Goal: Information Seeking & Learning: Learn about a topic

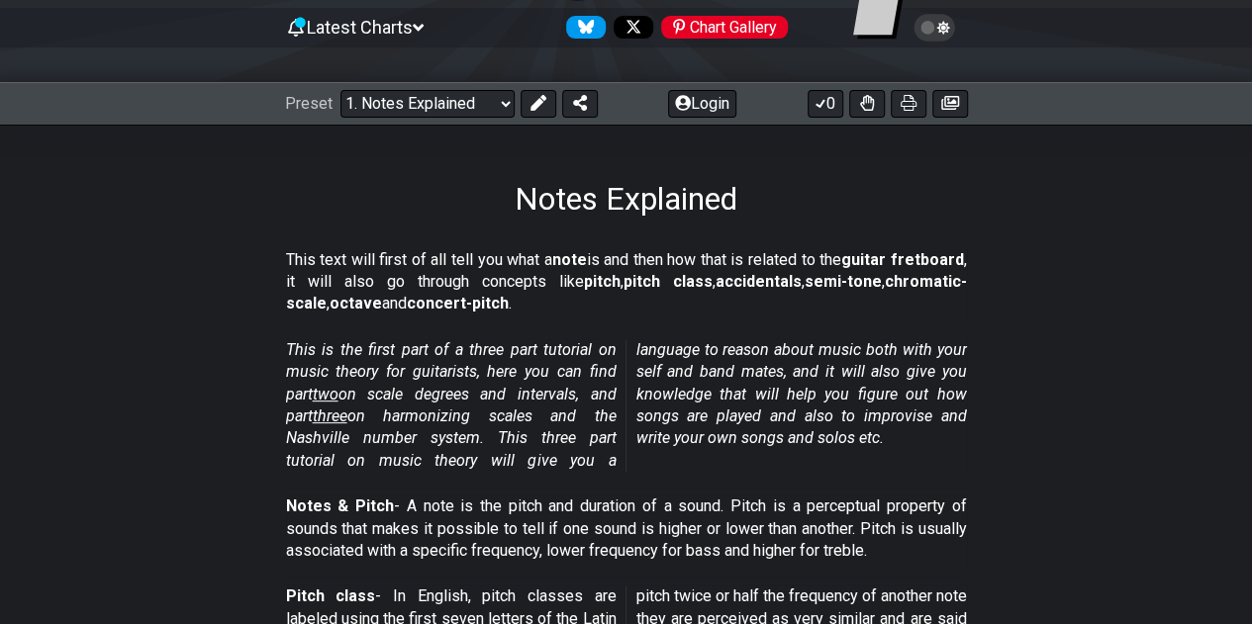
scroll to position [396, 0]
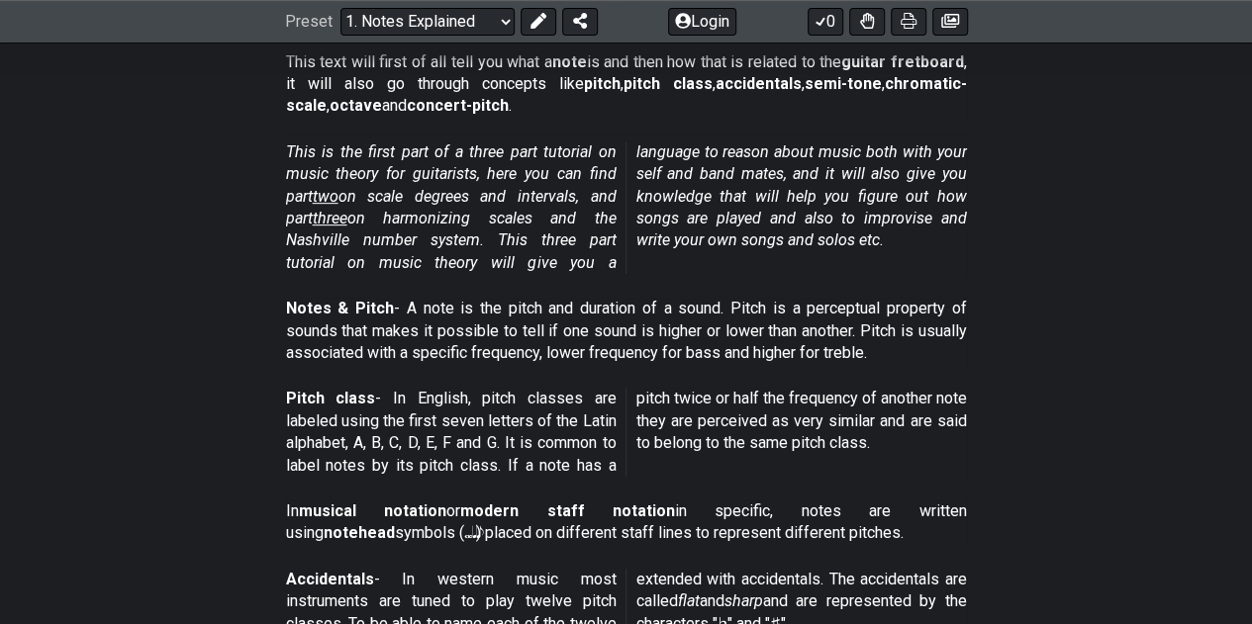
click at [1089, 310] on section "Notes & Pitch - A note is the pitch and duration of a sound. Pitch is a percept…" at bounding box center [626, 335] width 1252 height 90
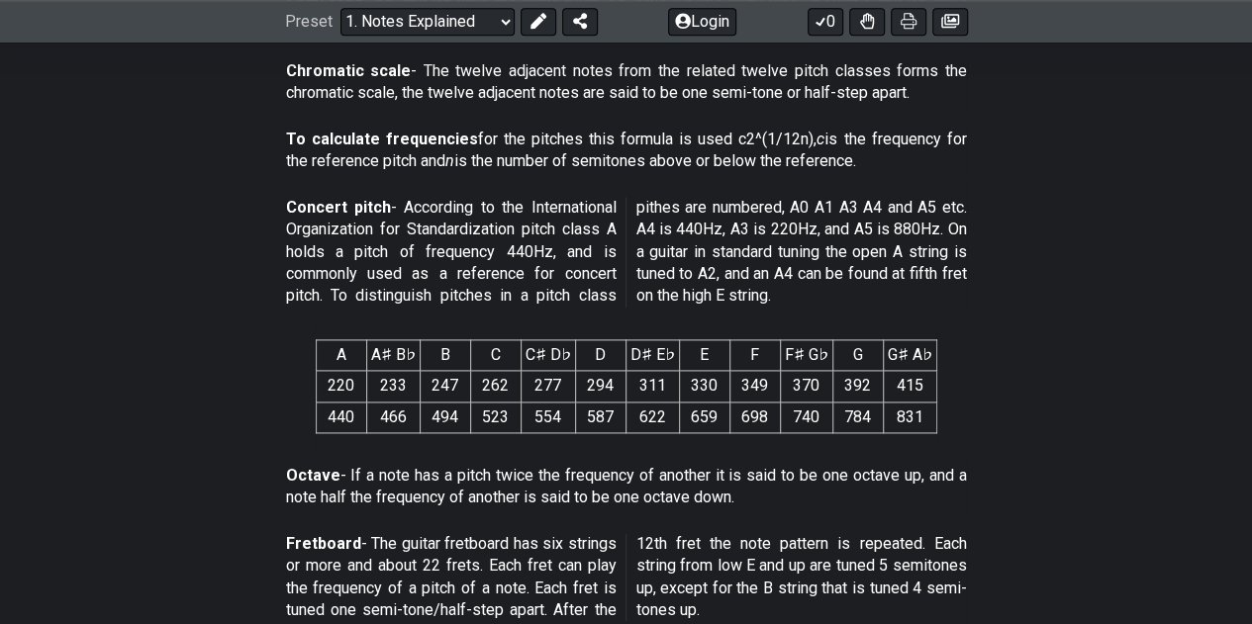
scroll to position [1287, 0]
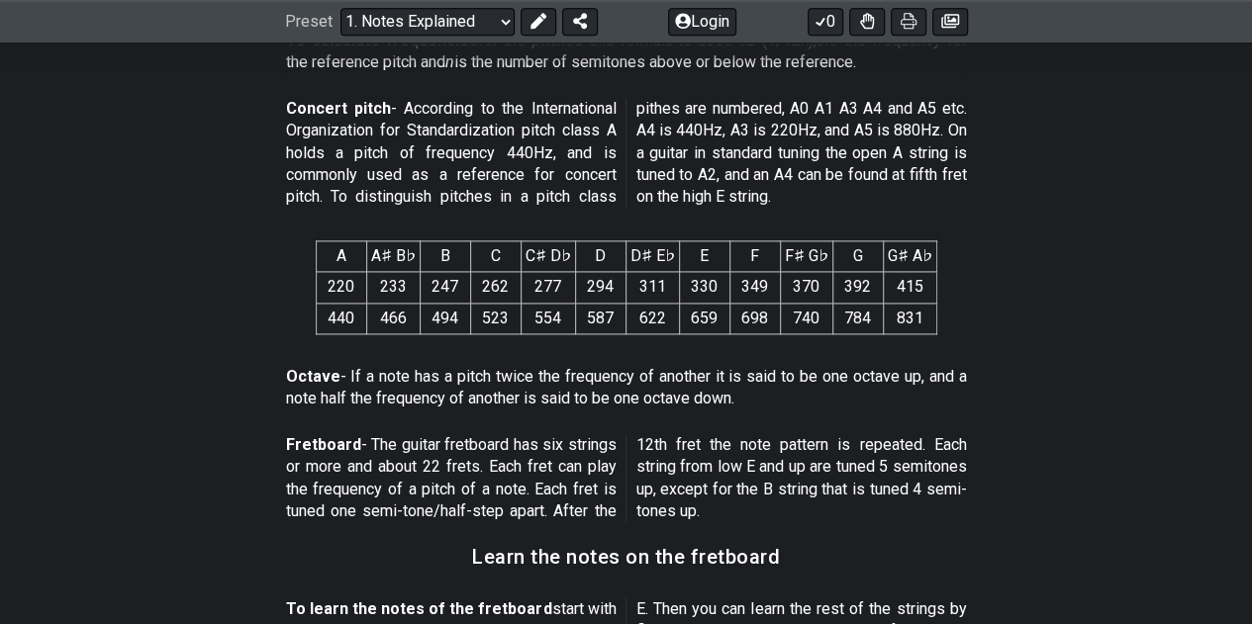
click at [1009, 290] on section "A A♯ B♭ B C C♯ D♭ D D♯ E♭ E F F♯ G♭ G G♯ A♭ 220 233 247 262 277 294 311 330 349…" at bounding box center [626, 292] width 1252 height 134
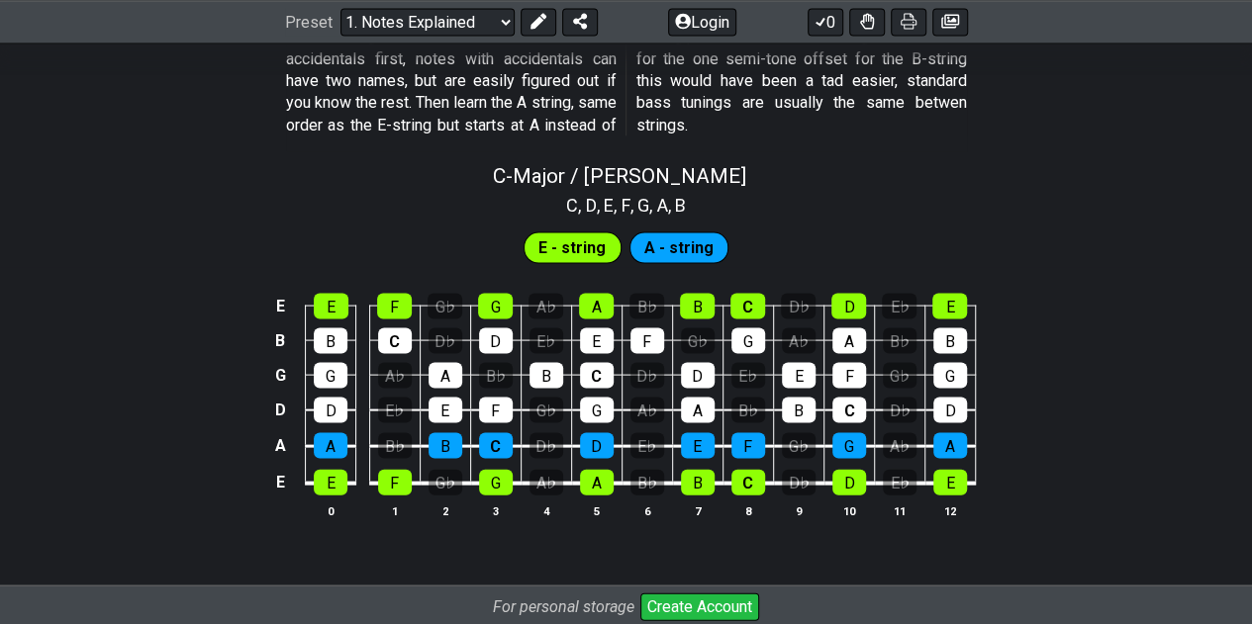
scroll to position [1979, 0]
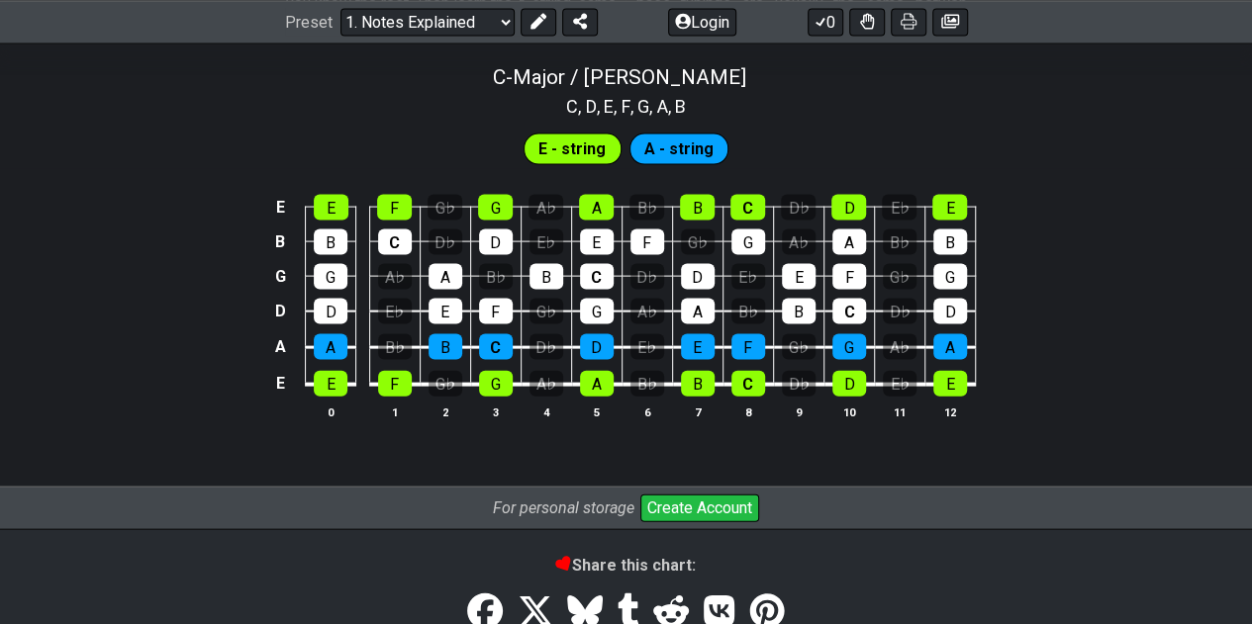
click at [580, 152] on span "E - string" at bounding box center [571, 150] width 67 height 29
click at [685, 147] on span "A - string" at bounding box center [678, 150] width 69 height 29
click at [980, 116] on div "C , D , E , F , G , A , B" at bounding box center [626, 105] width 1252 height 32
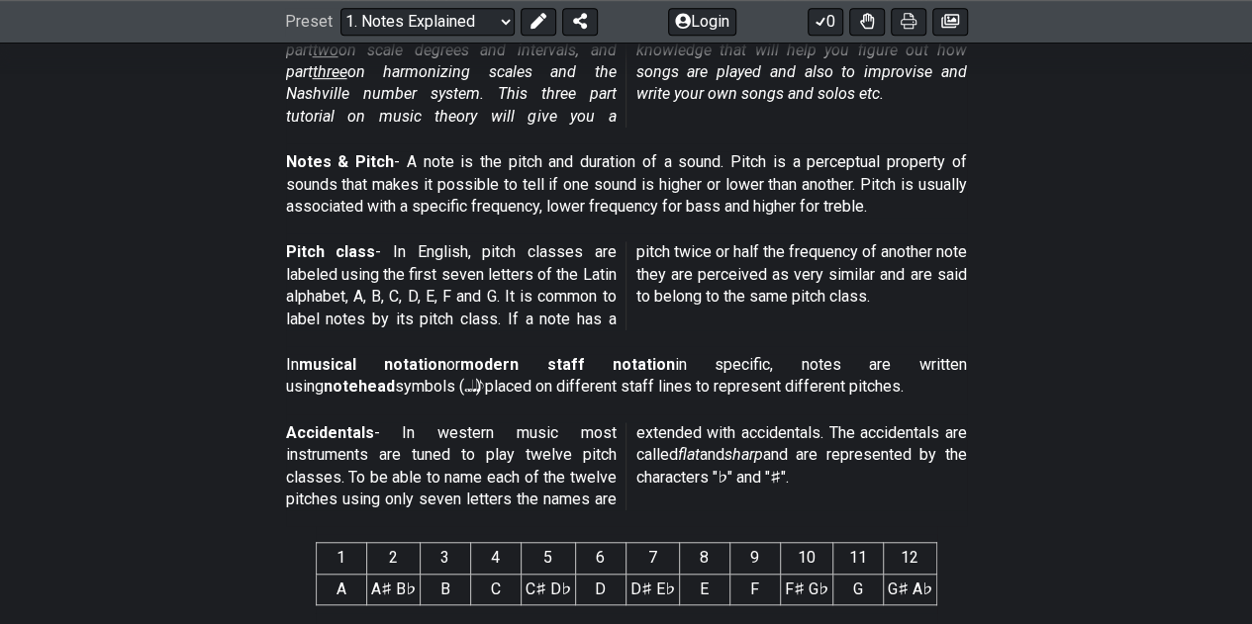
scroll to position [0, 0]
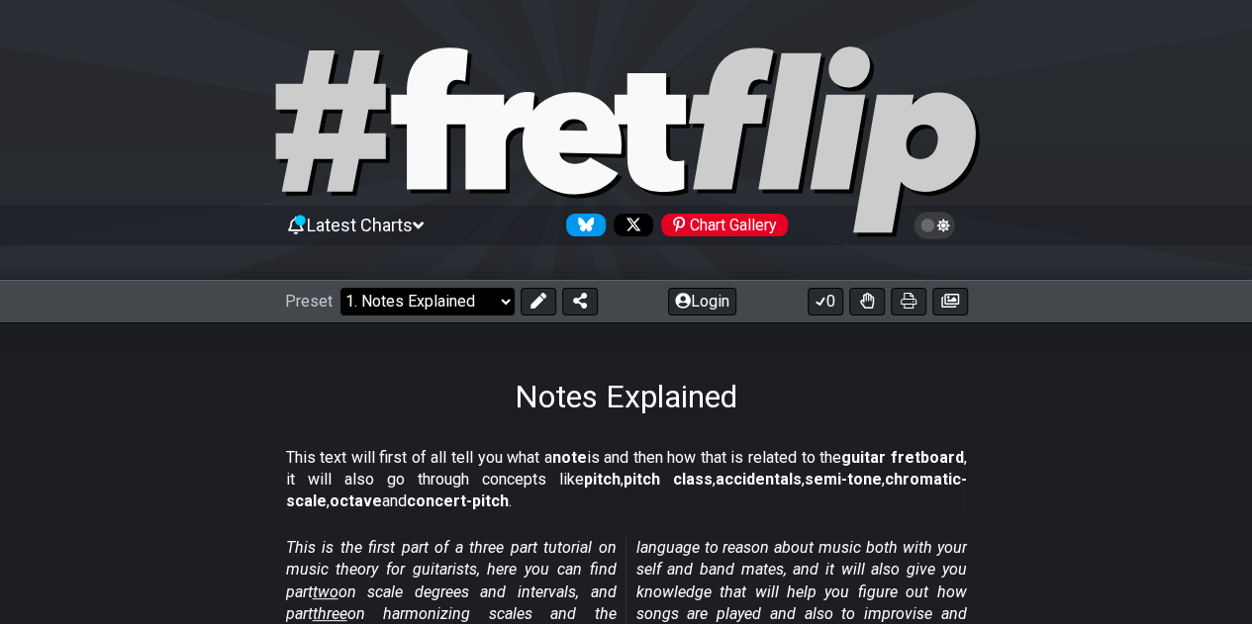
click at [470, 304] on select "Welcome to #fretflip! Initial Preset Custom Preset Minor Pentatonic Major Penta…" at bounding box center [427, 302] width 174 height 28
click at [340, 288] on select "Welcome to #fretflip! Initial Preset Custom Preset Minor Pentatonic Major Penta…" at bounding box center [427, 302] width 174 height 28
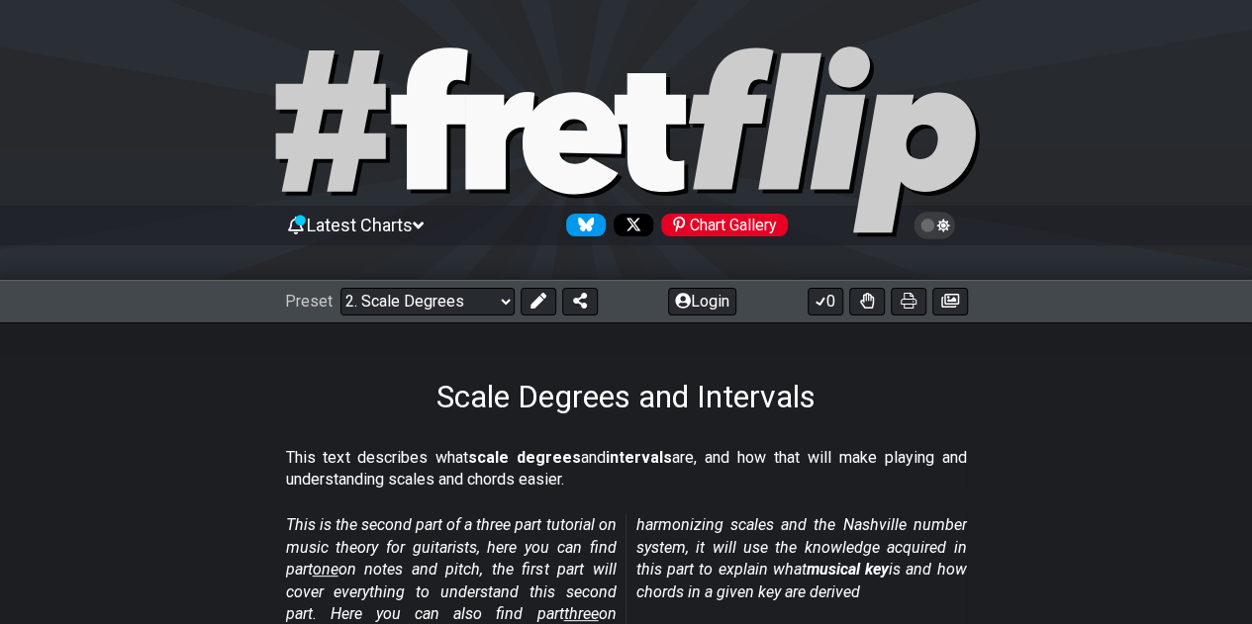
scroll to position [198, 0]
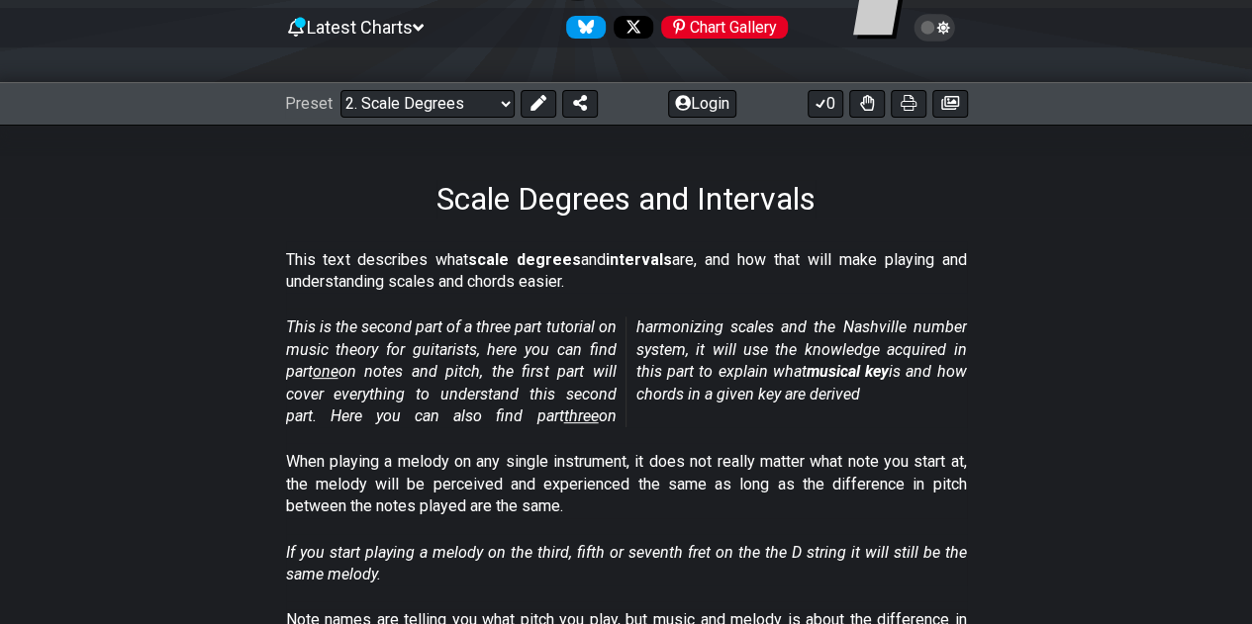
click at [950, 181] on div "Scale Degrees and Intervals" at bounding box center [626, 171] width 1252 height 93
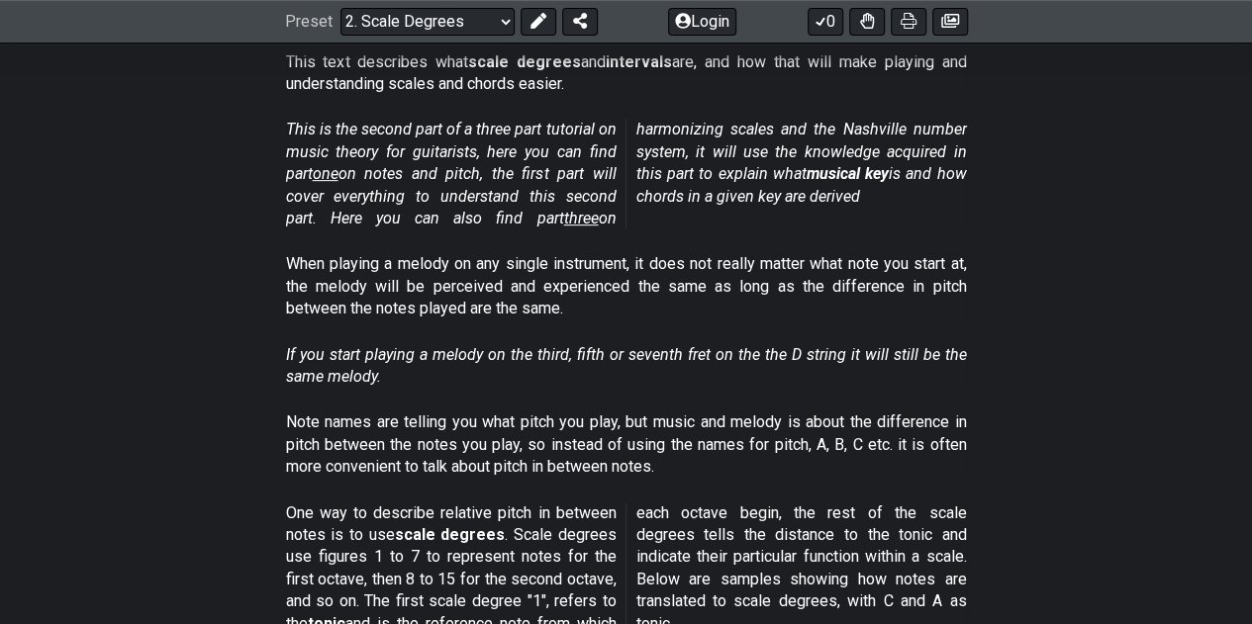
click at [997, 225] on section "This is the second part of a three part tutorial on music theory for guitarists…" at bounding box center [626, 178] width 1252 height 135
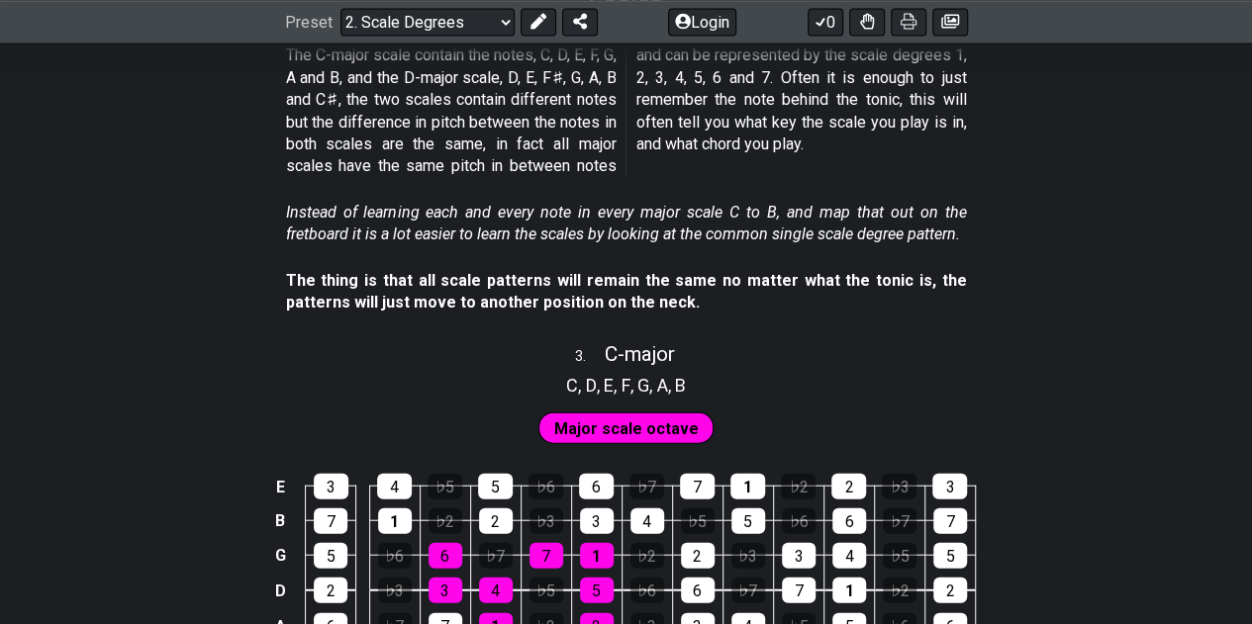
scroll to position [2276, 0]
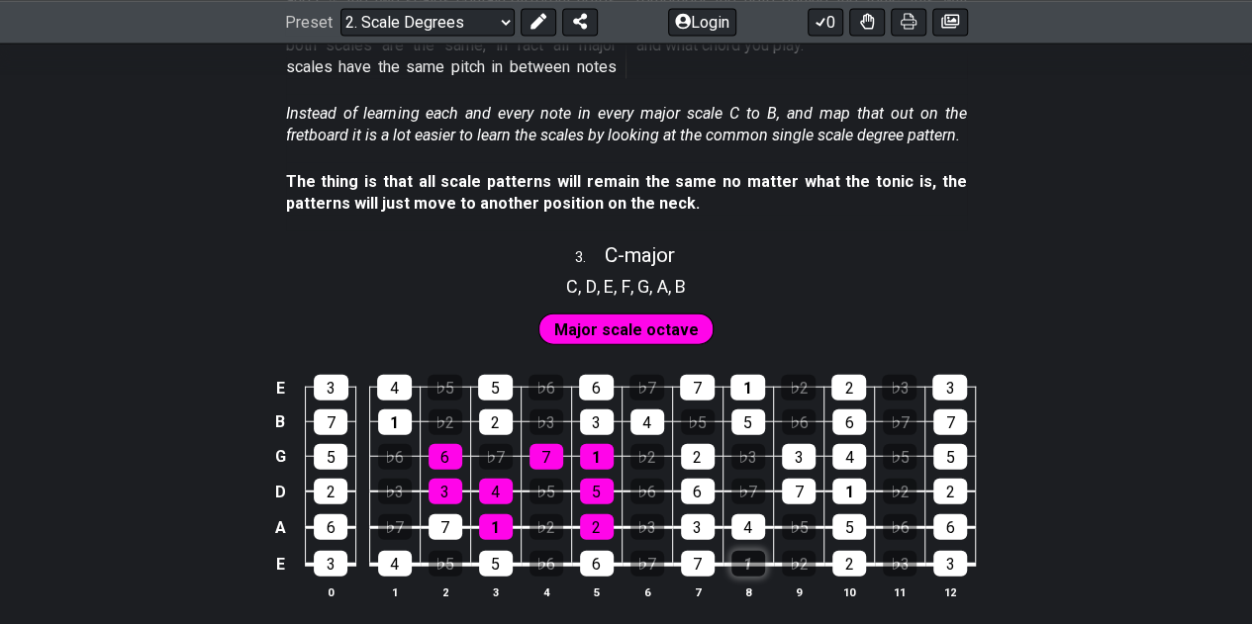
click at [740, 561] on div "1" at bounding box center [748, 564] width 34 height 26
click at [757, 563] on div "1" at bounding box center [748, 564] width 34 height 26
click at [791, 519] on div "♭5" at bounding box center [799, 528] width 34 height 26
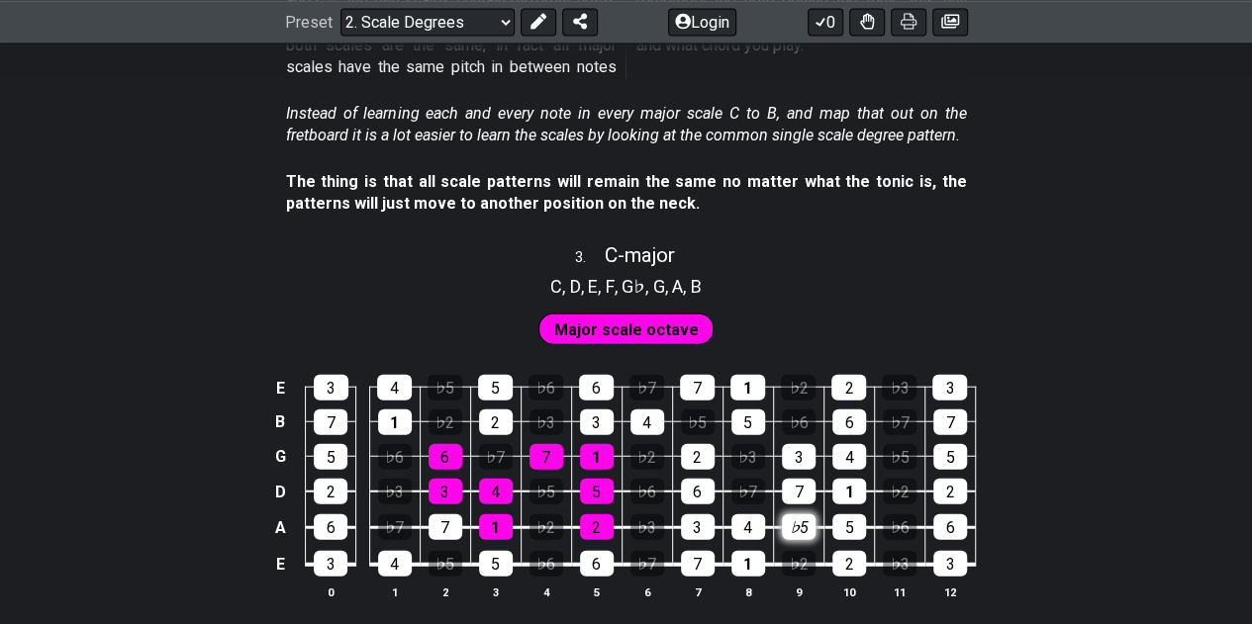
click at [803, 524] on div "♭5" at bounding box center [799, 528] width 34 height 26
click at [607, 522] on div "2" at bounding box center [597, 528] width 34 height 26
click at [601, 520] on div "2" at bounding box center [597, 528] width 34 height 26
click at [601, 450] on div "1" at bounding box center [597, 457] width 34 height 26
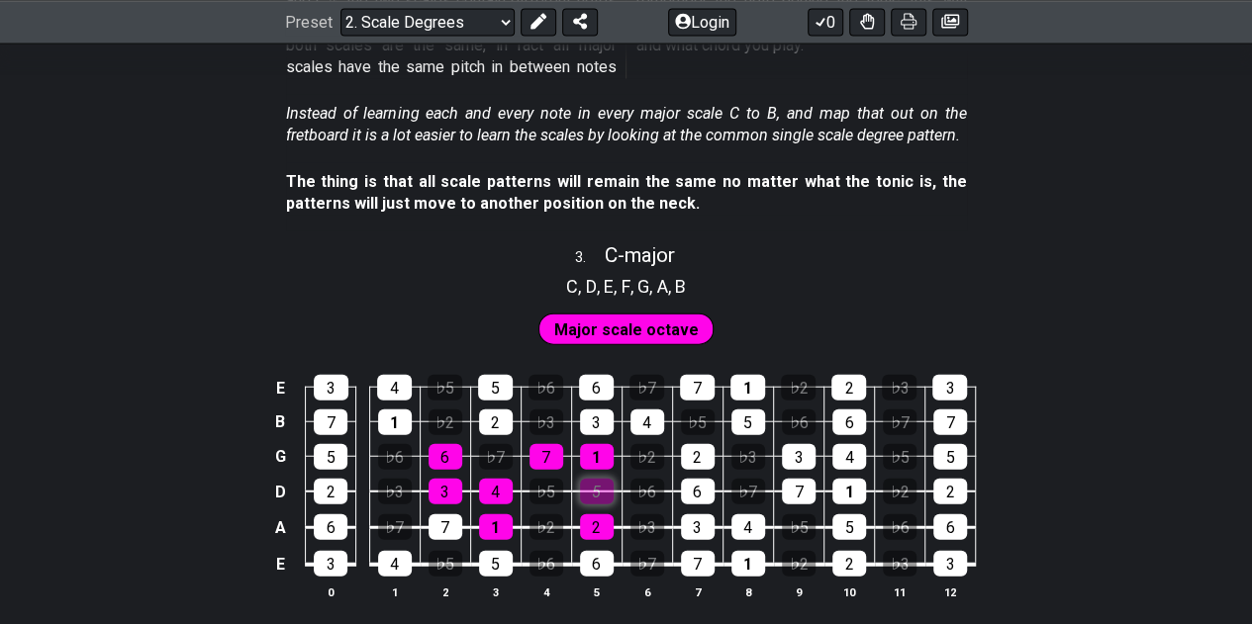
click at [602, 479] on div "5" at bounding box center [597, 492] width 34 height 26
click at [600, 450] on div "1" at bounding box center [597, 457] width 34 height 26
click at [552, 444] on div "7" at bounding box center [546, 457] width 34 height 26
click at [610, 518] on div "2" at bounding box center [597, 528] width 34 height 26
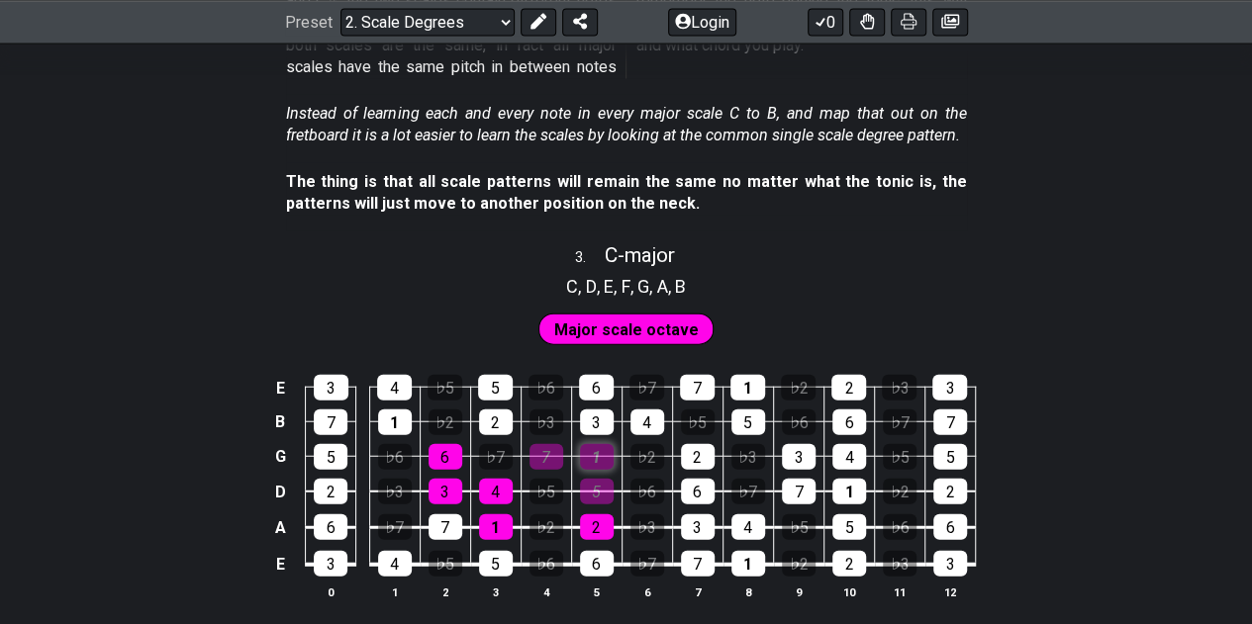
drag, startPoint x: 608, startPoint y: 486, endPoint x: 592, endPoint y: 451, distance: 38.1
click at [604, 479] on div "5" at bounding box center [597, 492] width 34 height 26
click at [570, 447] on td "7" at bounding box center [546, 440] width 50 height 35
drag, startPoint x: 551, startPoint y: 447, endPoint x: 581, endPoint y: 448, distance: 29.7
click at [552, 447] on div "7" at bounding box center [546, 457] width 34 height 26
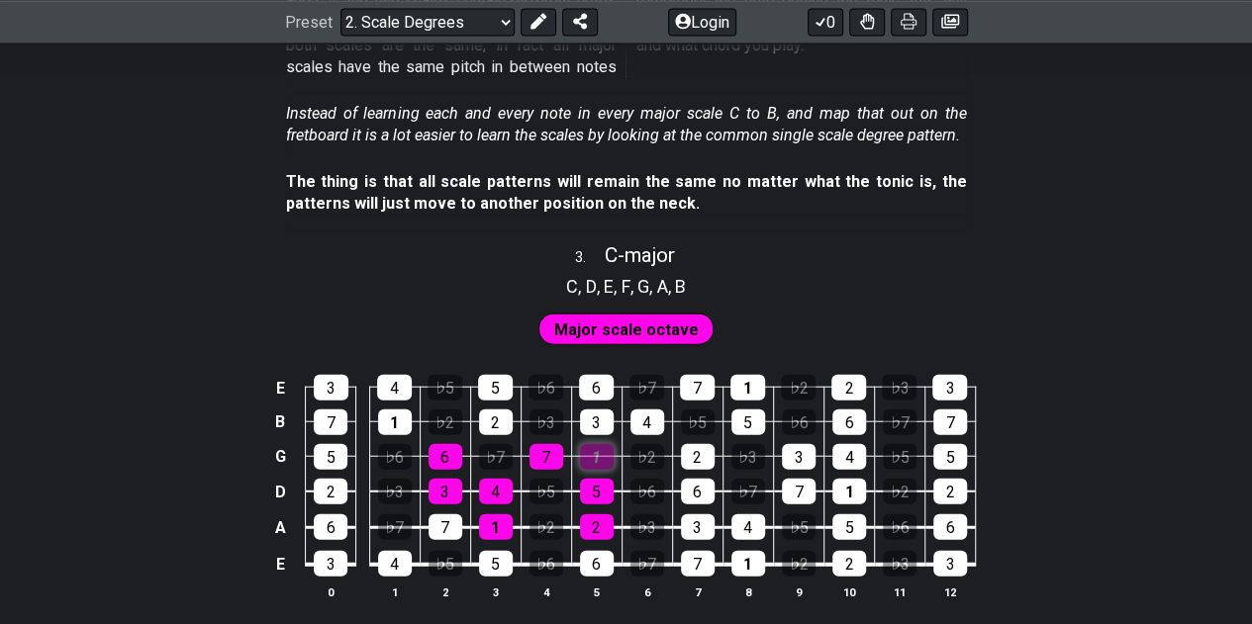
click at [589, 451] on div "1" at bounding box center [597, 457] width 34 height 26
click at [599, 420] on div "3" at bounding box center [597, 423] width 34 height 26
click at [608, 415] on div "3" at bounding box center [597, 423] width 34 height 26
click at [750, 526] on div "4" at bounding box center [748, 528] width 34 height 26
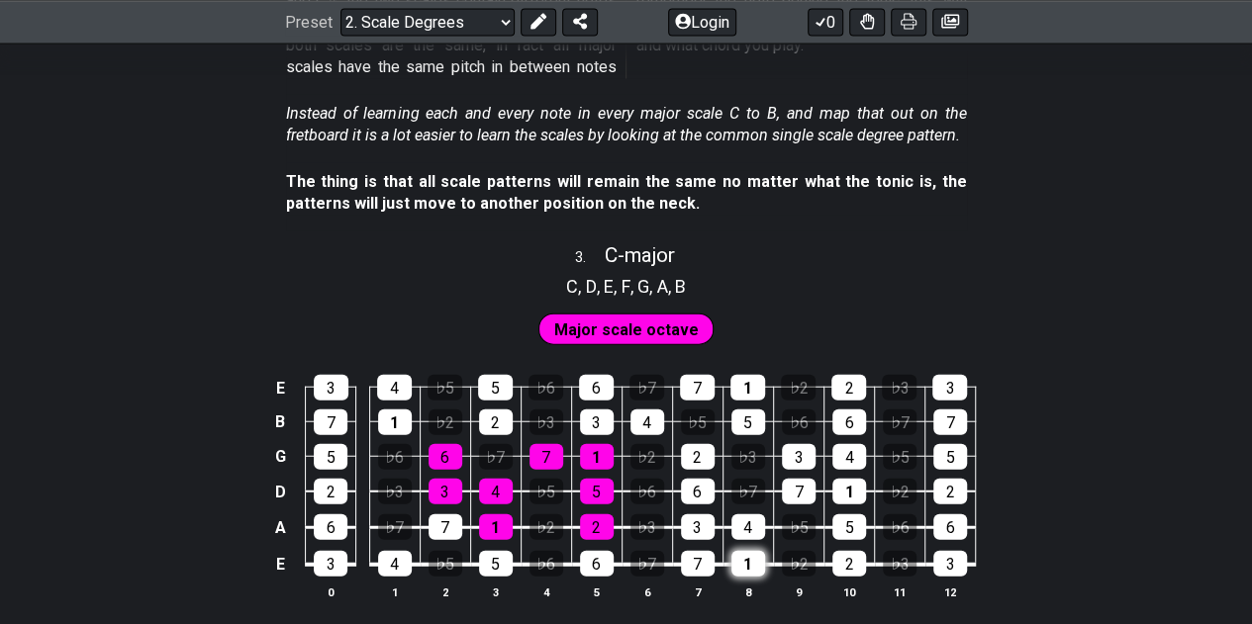
click at [748, 555] on div "1" at bounding box center [748, 564] width 34 height 26
click at [836, 555] on div "2" at bounding box center [849, 564] width 34 height 26
click at [750, 555] on div "1" at bounding box center [748, 564] width 34 height 26
click at [839, 557] on div "2" at bounding box center [849, 564] width 34 height 26
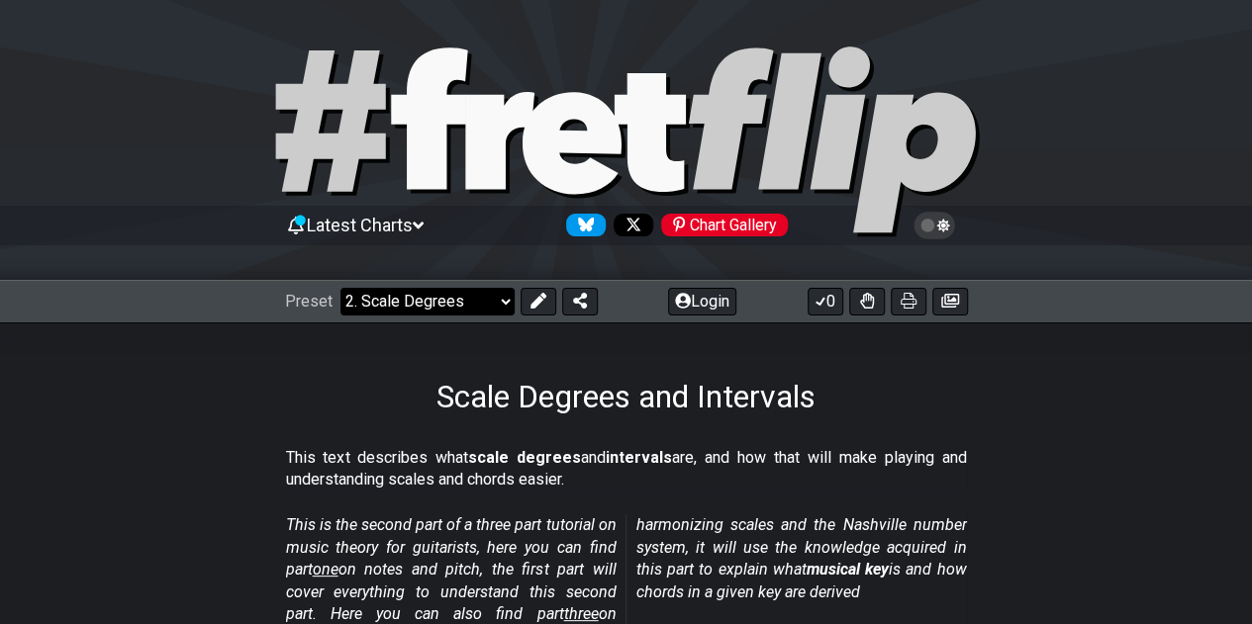
click at [508, 306] on select "Welcome to #fretflip! Initial Preset Custom Preset Minor Pentatonic Major Penta…" at bounding box center [427, 302] width 174 height 28
click at [340, 288] on select "Welcome to #fretflip! Initial Preset Custom Preset Minor Pentatonic Major Penta…" at bounding box center [427, 302] width 174 height 28
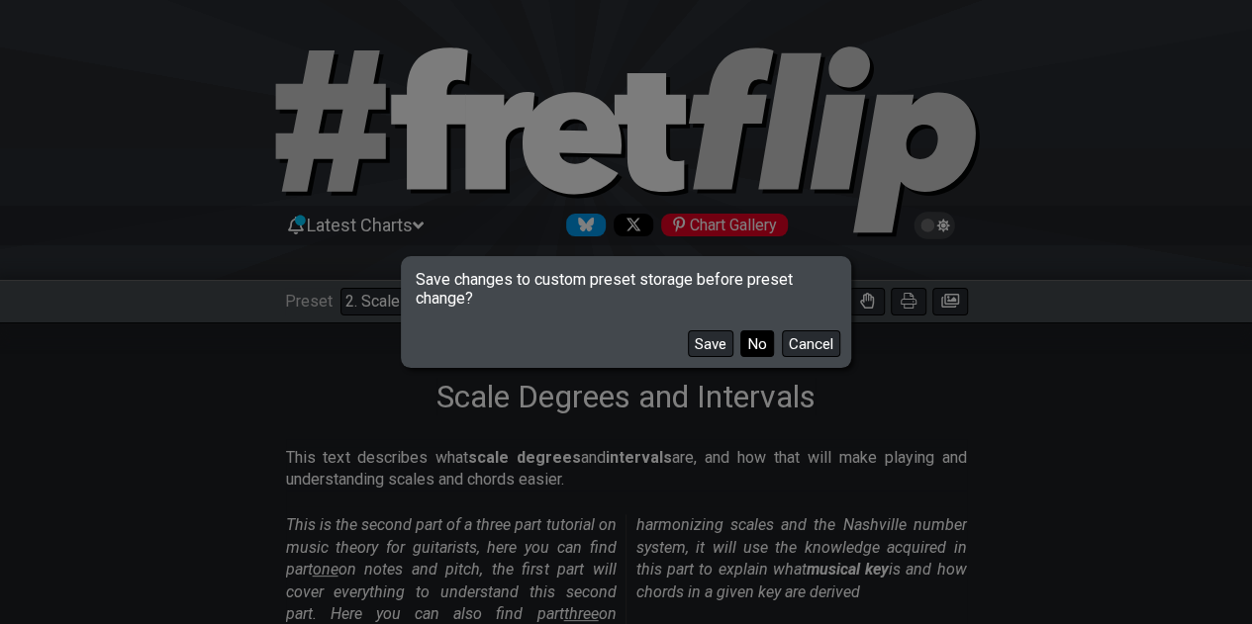
click at [758, 346] on button "No" at bounding box center [757, 344] width 34 height 27
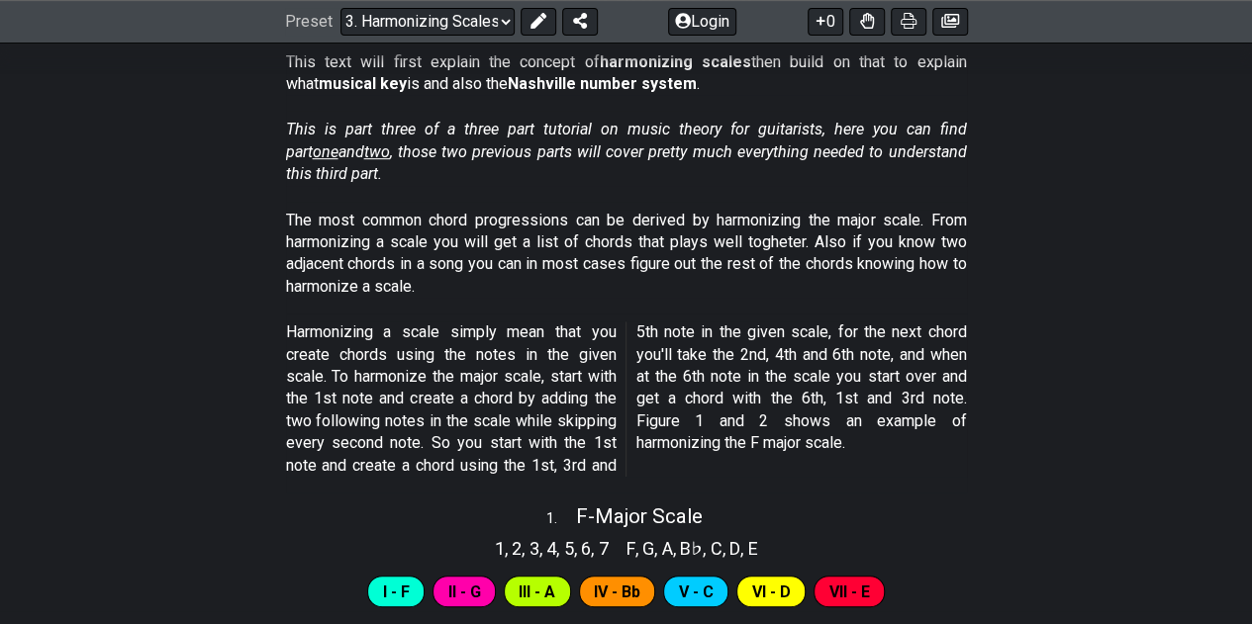
scroll to position [693, 0]
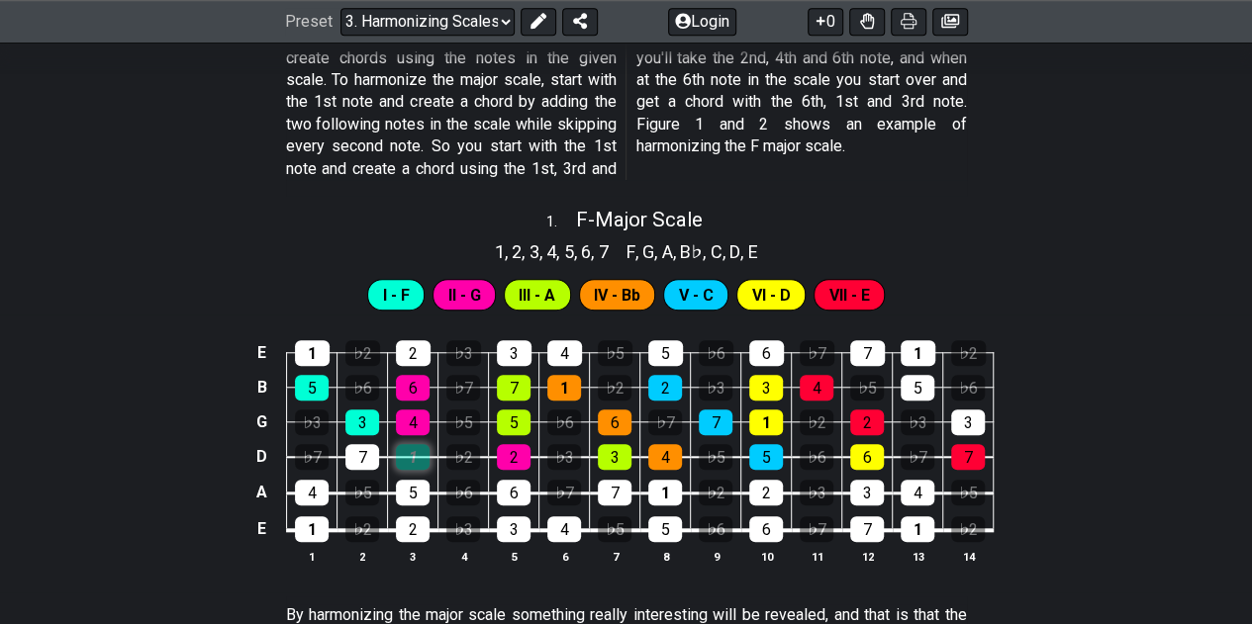
click at [423, 458] on div "1" at bounding box center [413, 457] width 34 height 26
drag, startPoint x: 372, startPoint y: 420, endPoint x: 356, endPoint y: 412, distance: 17.7
click at [372, 420] on div "3" at bounding box center [362, 423] width 34 height 26
click at [317, 387] on div "5" at bounding box center [312, 388] width 34 height 26
drag, startPoint x: 428, startPoint y: 456, endPoint x: 392, endPoint y: 440, distance: 39.0
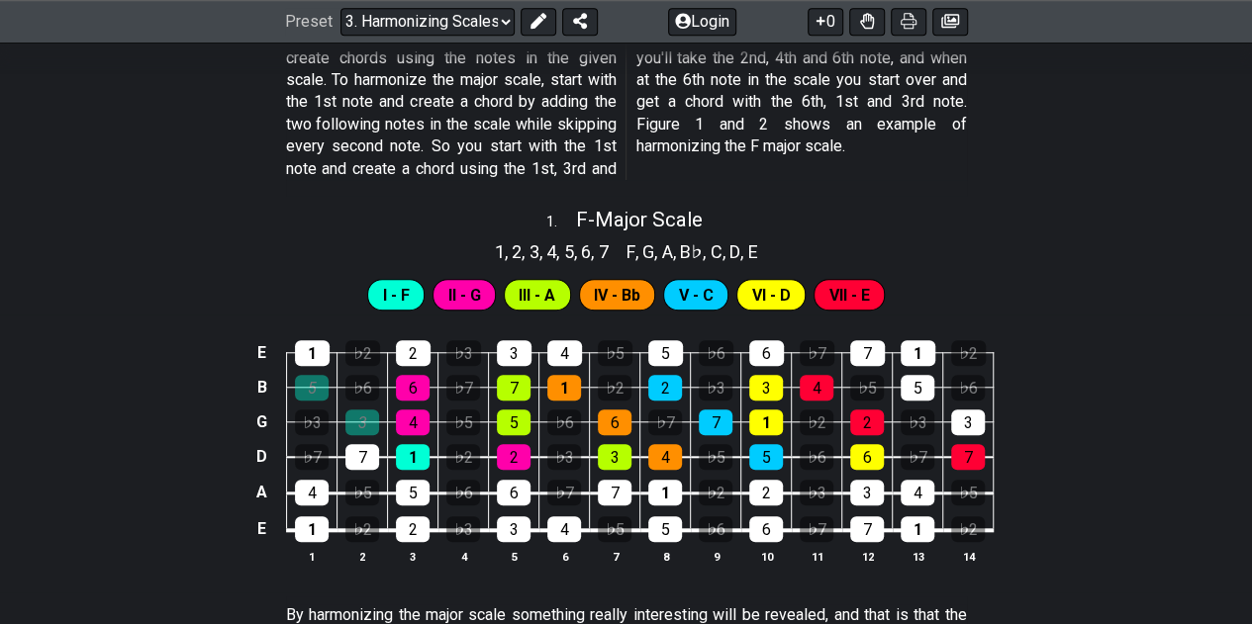
click at [427, 456] on div "1" at bounding box center [413, 457] width 34 height 26
click at [356, 410] on div "3" at bounding box center [362, 423] width 34 height 26
click at [316, 389] on div "5" at bounding box center [312, 388] width 34 height 26
click at [768, 423] on div "1" at bounding box center [766, 423] width 34 height 26
drag, startPoint x: 770, startPoint y: 413, endPoint x: 786, endPoint y: 467, distance: 56.7
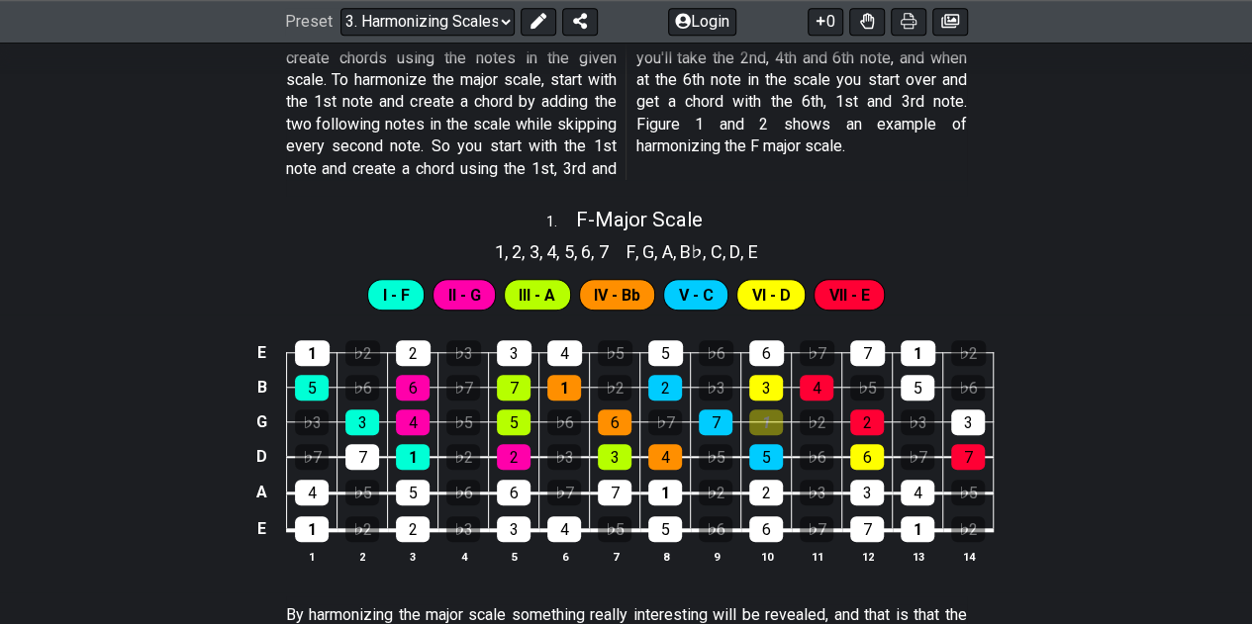
click at [770, 415] on div "1" at bounding box center [766, 423] width 34 height 26
click at [321, 525] on div "1" at bounding box center [312, 530] width 34 height 26
click at [422, 492] on div "5" at bounding box center [413, 493] width 34 height 26
click at [366, 418] on div "3" at bounding box center [362, 423] width 34 height 26
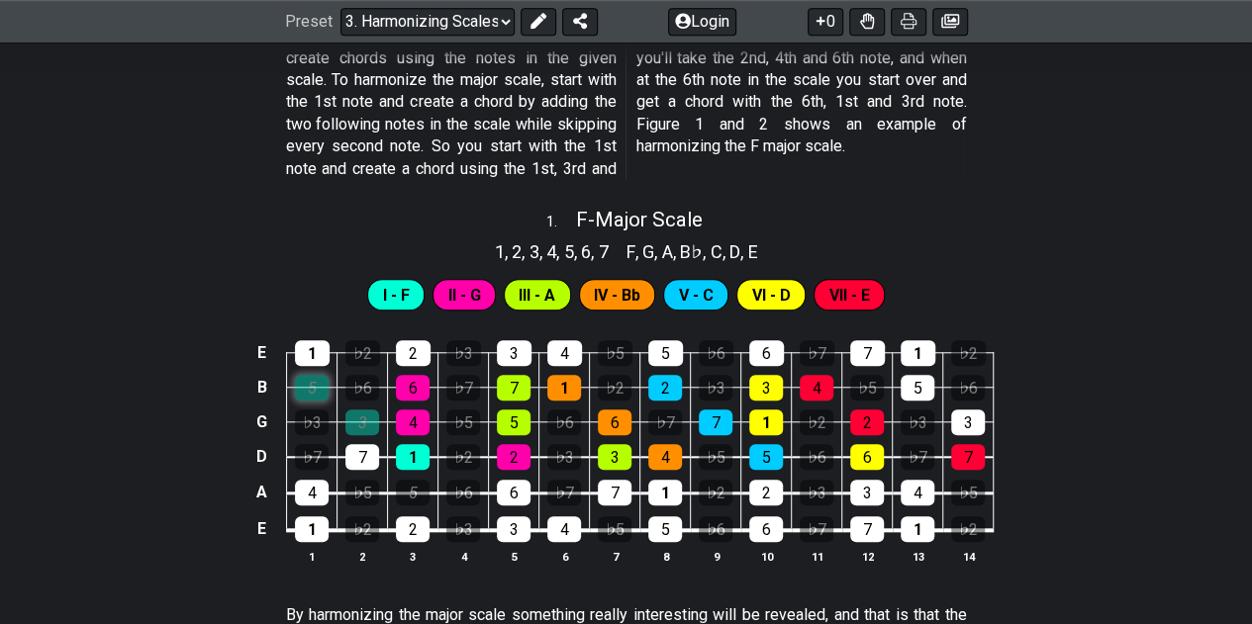
click at [319, 383] on div "5" at bounding box center [312, 388] width 34 height 26
click at [362, 423] on div "3" at bounding box center [362, 423] width 34 height 26
click at [410, 488] on div "5" at bounding box center [413, 493] width 34 height 26
click at [398, 300] on span "I - F" at bounding box center [396, 295] width 27 height 29
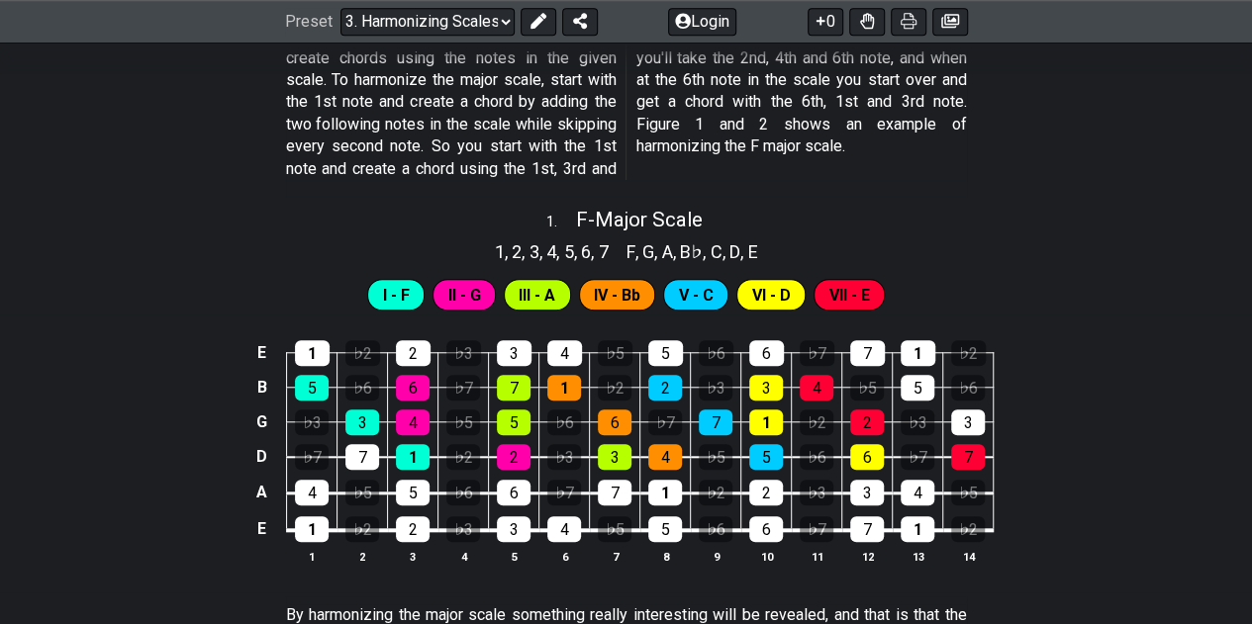
click at [483, 296] on div "II - G" at bounding box center [463, 295] width 63 height 32
click at [538, 294] on span "III - A" at bounding box center [537, 295] width 37 height 29
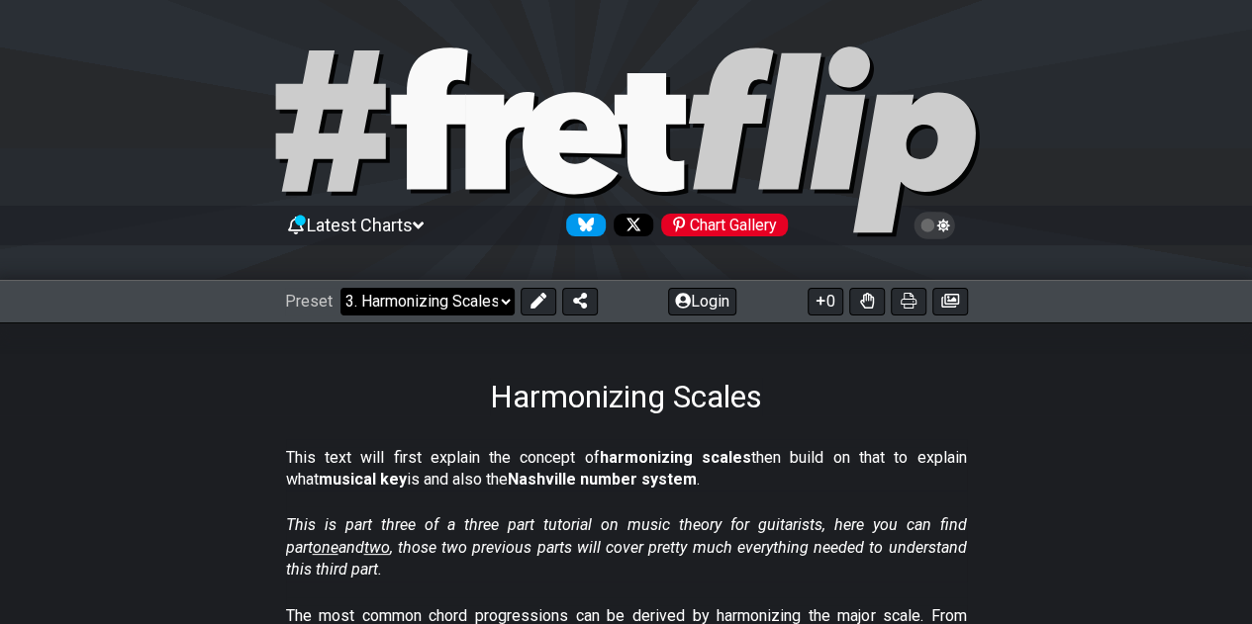
click at [487, 298] on select "Welcome to #fretflip! Initial Preset Custom Preset Minor Pentatonic Major Penta…" at bounding box center [427, 302] width 174 height 28
click at [340, 288] on select "Welcome to #fretflip! Initial Preset Custom Preset Minor Pentatonic Major Penta…" at bounding box center [427, 302] width 174 height 28
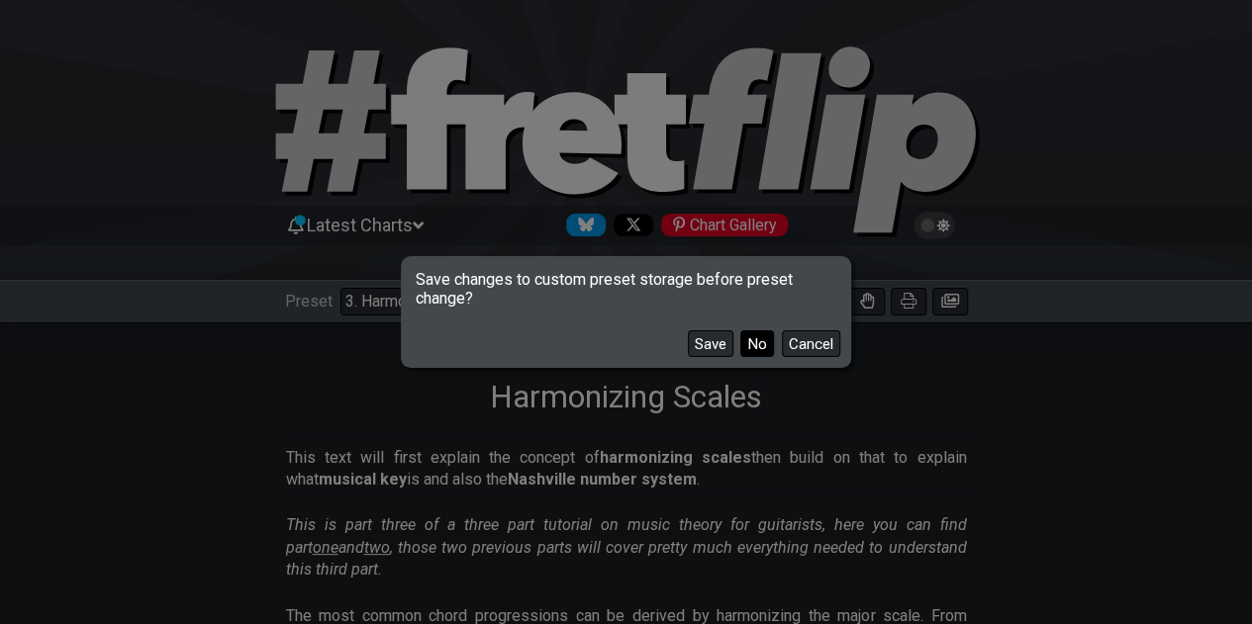
click at [753, 337] on button "No" at bounding box center [757, 344] width 34 height 27
select select "/guitar-scales-generator"
select select "A"
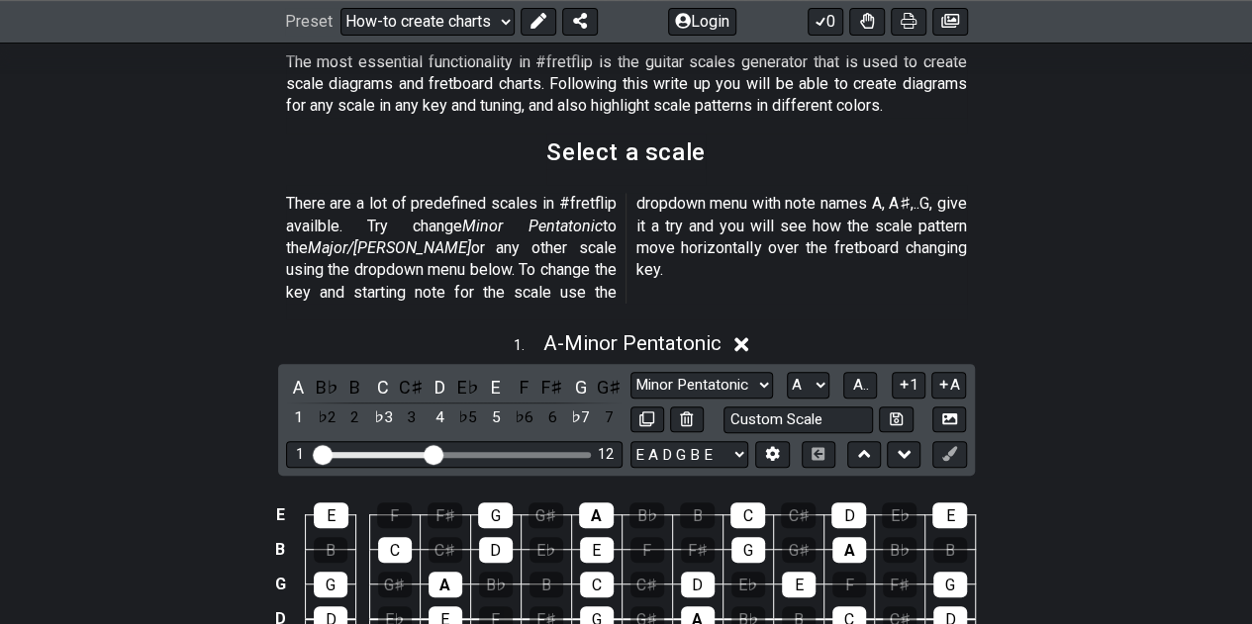
scroll to position [495, 0]
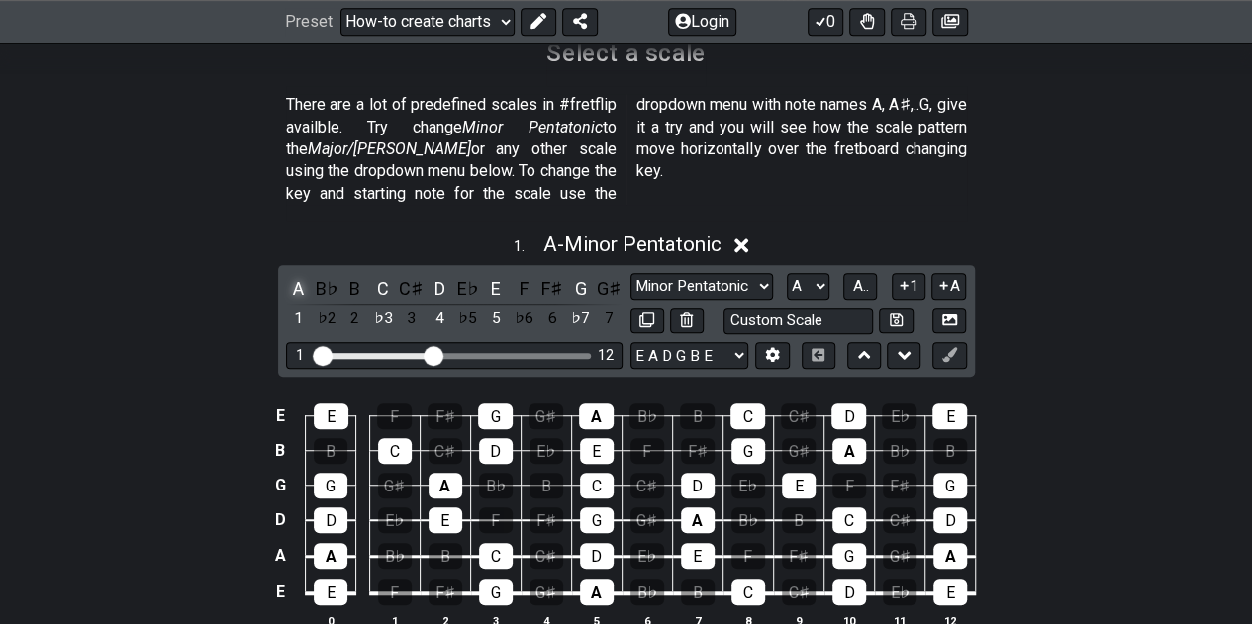
click at [300, 275] on div "A" at bounding box center [299, 288] width 26 height 27
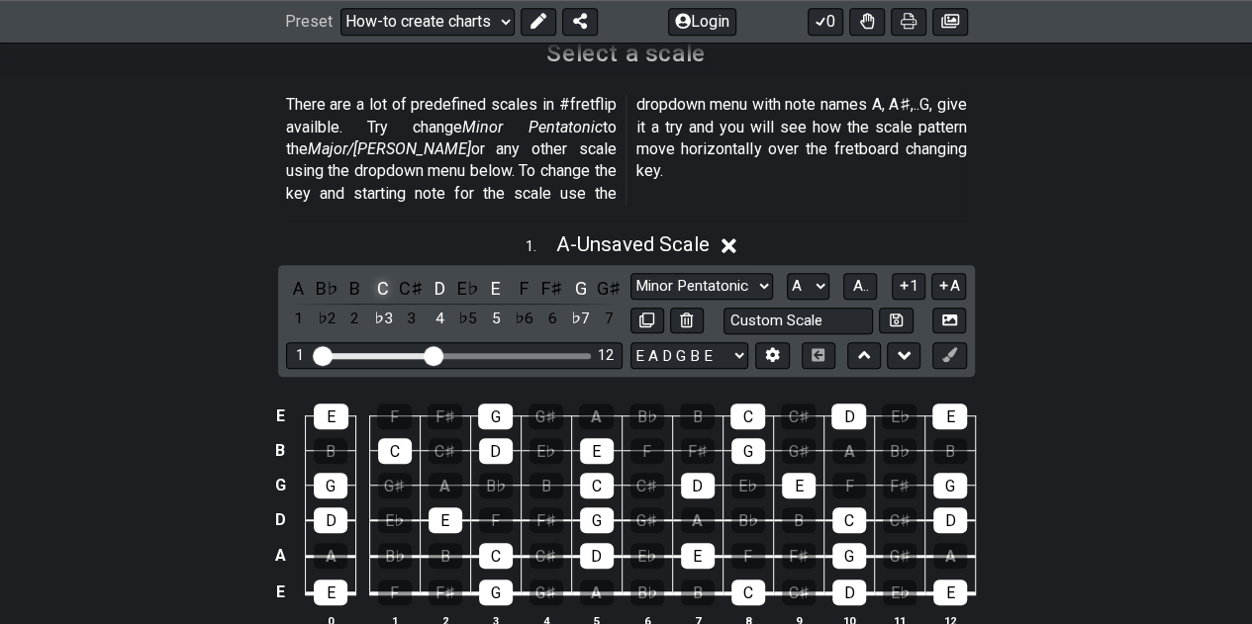
click at [381, 275] on div "C" at bounding box center [383, 288] width 26 height 27
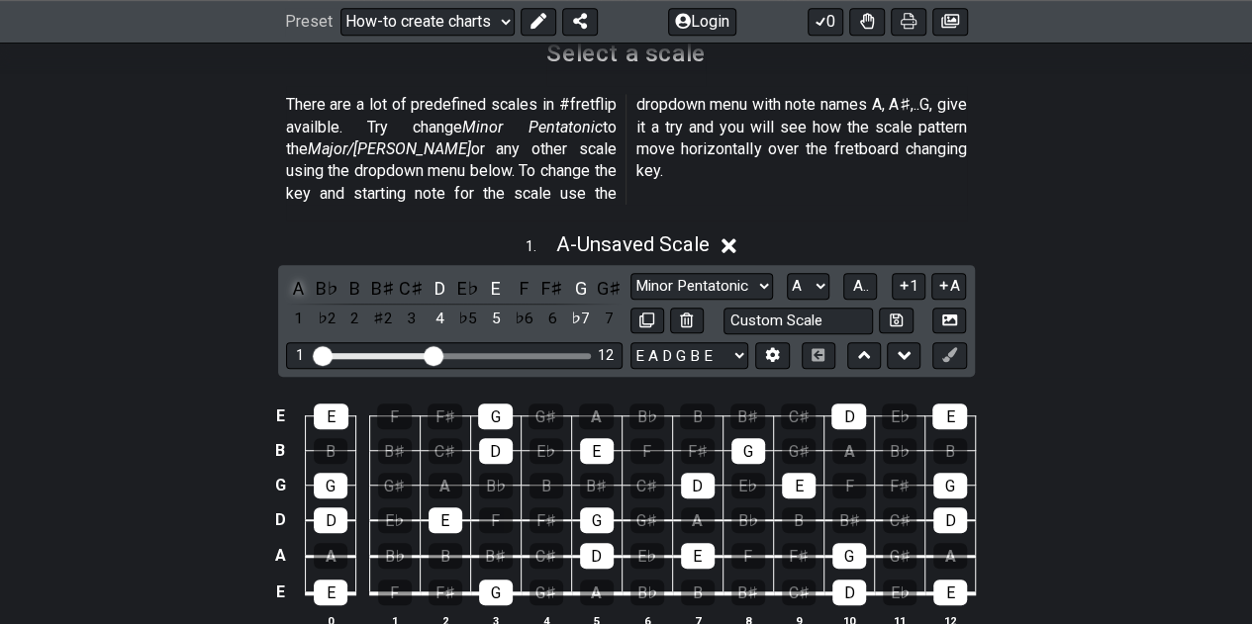
click at [303, 275] on div "A" at bounding box center [299, 288] width 26 height 27
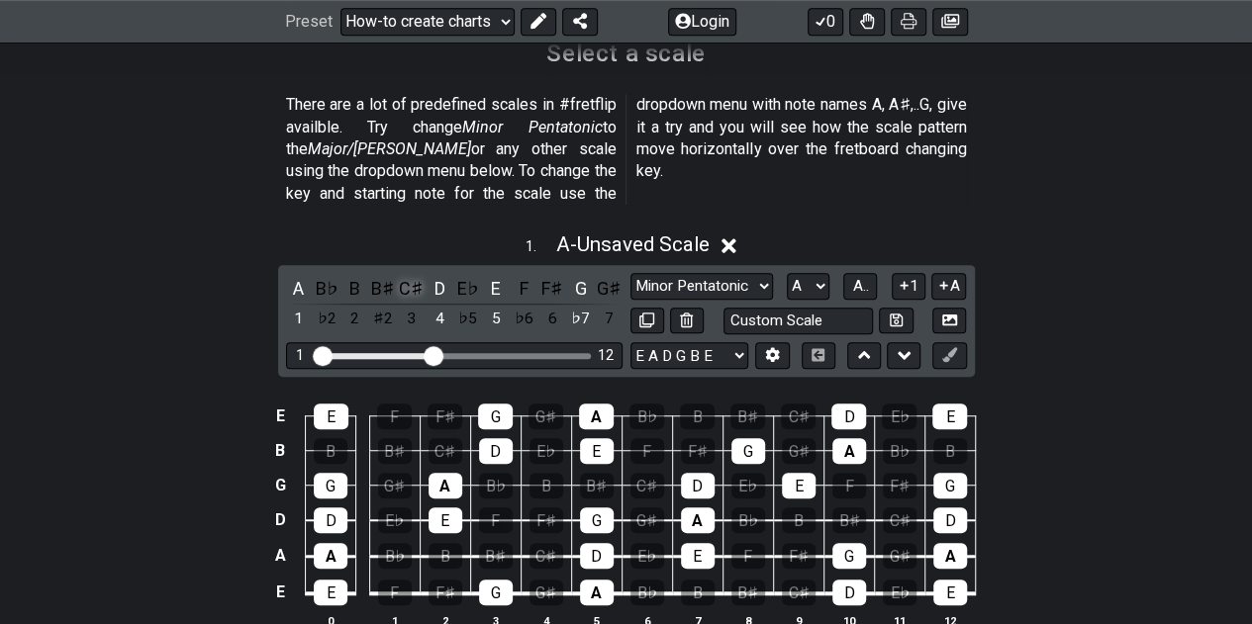
click at [403, 275] on div "C♯" at bounding box center [412, 288] width 26 height 27
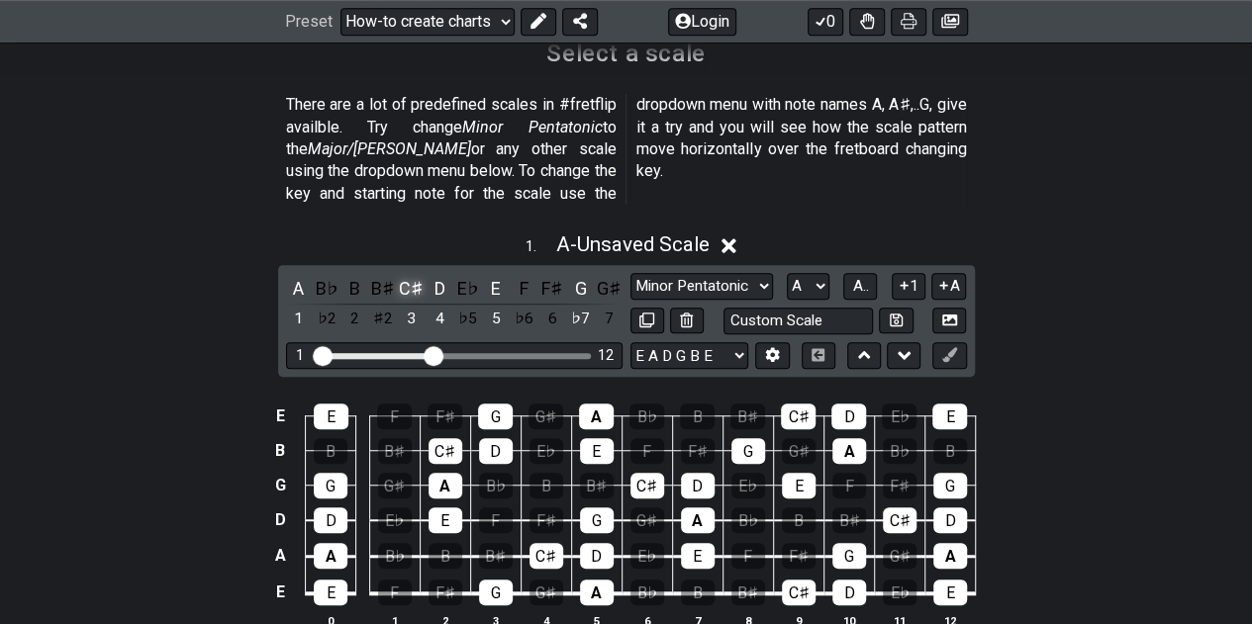
click at [403, 275] on div "C♯" at bounding box center [412, 288] width 26 height 27
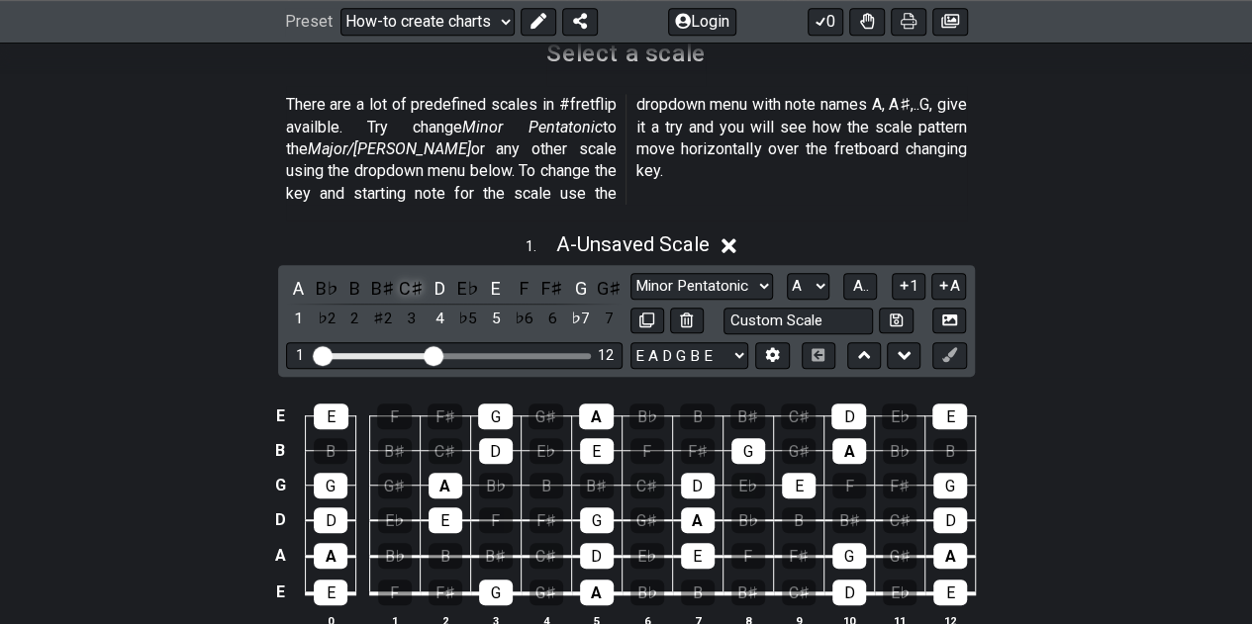
click at [403, 275] on div "C♯" at bounding box center [412, 288] width 26 height 27
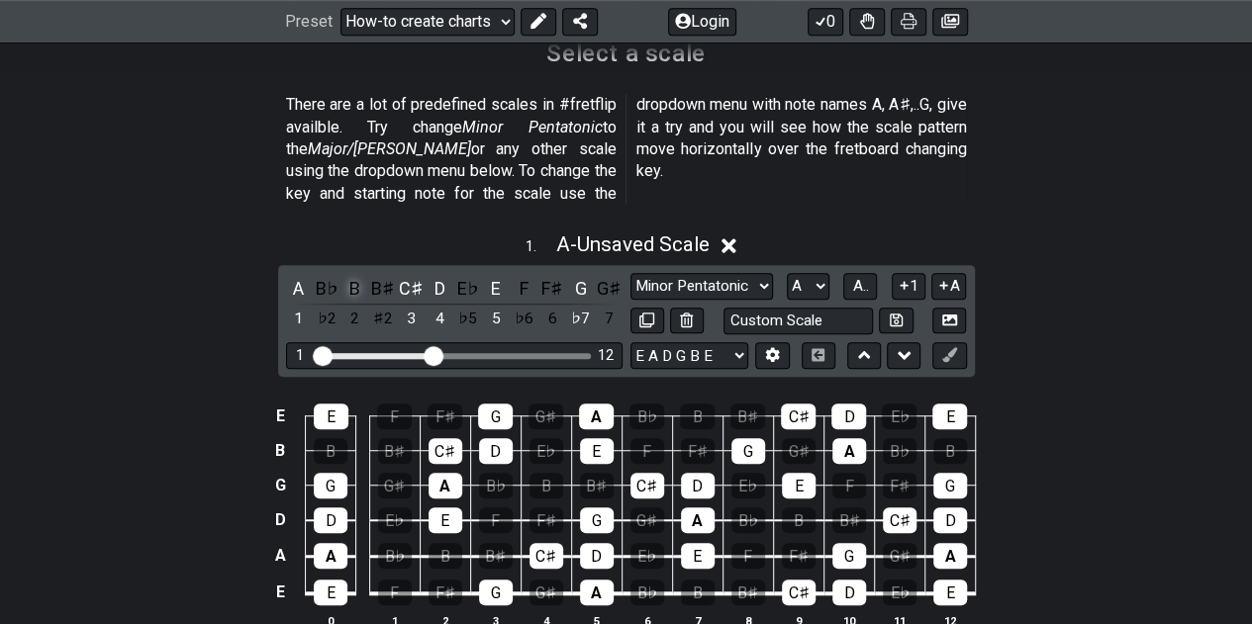
click at [356, 275] on div "B" at bounding box center [355, 288] width 26 height 27
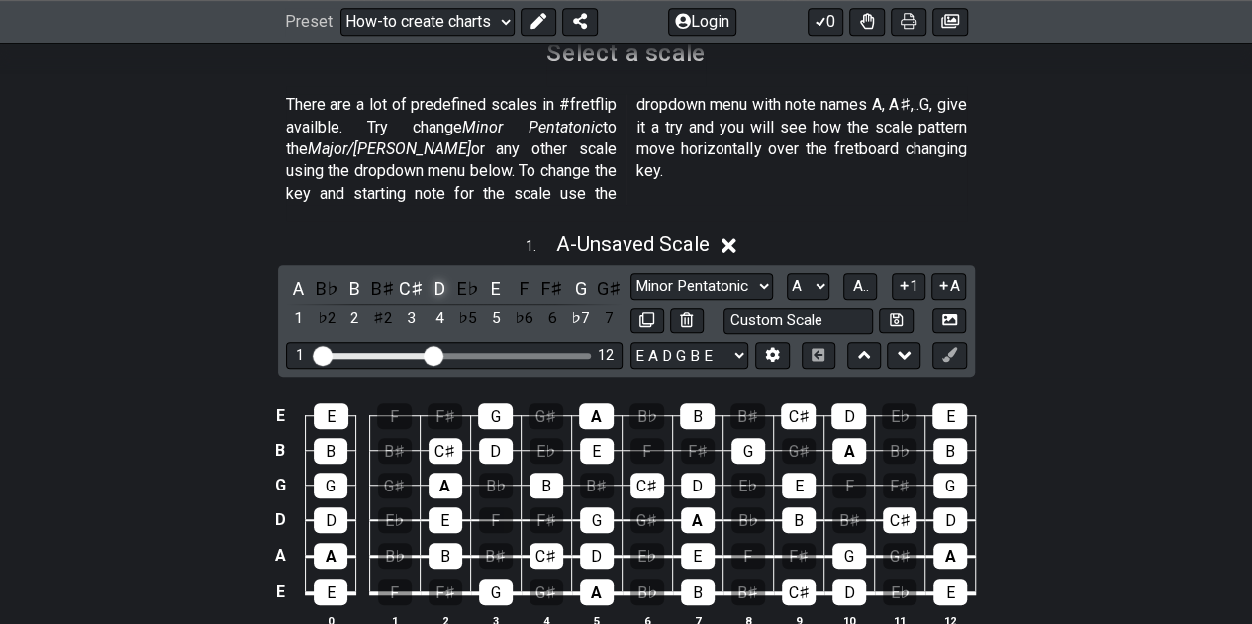
click at [443, 275] on div "D" at bounding box center [440, 288] width 26 height 27
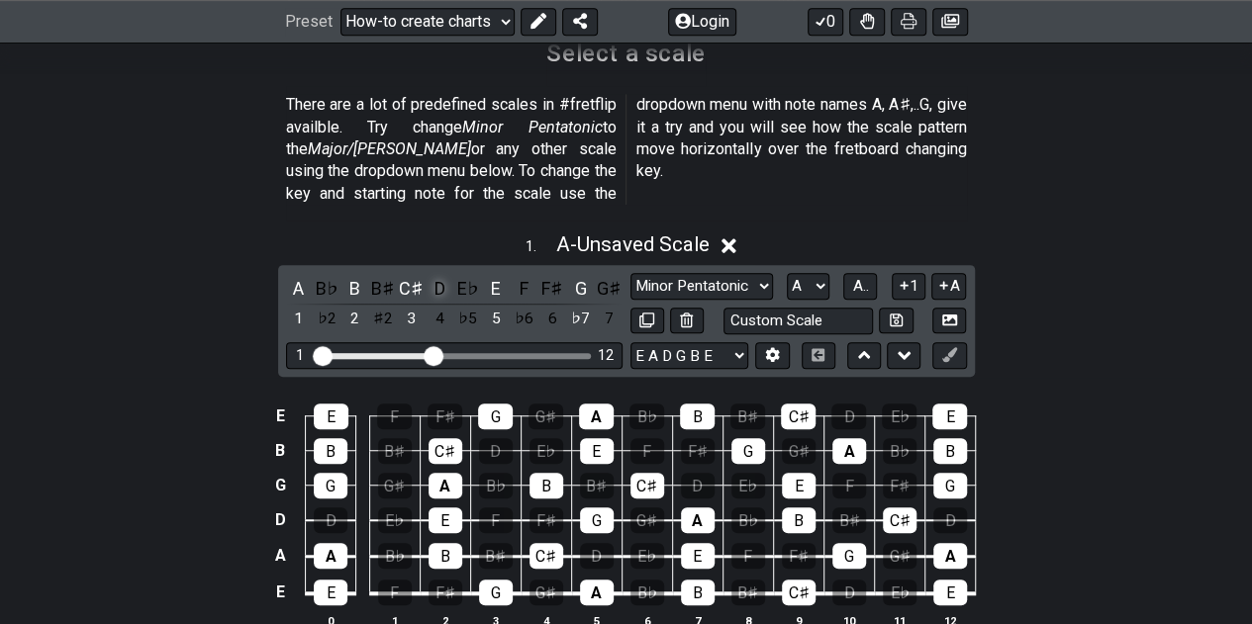
click at [443, 275] on div "D" at bounding box center [440, 288] width 26 height 27
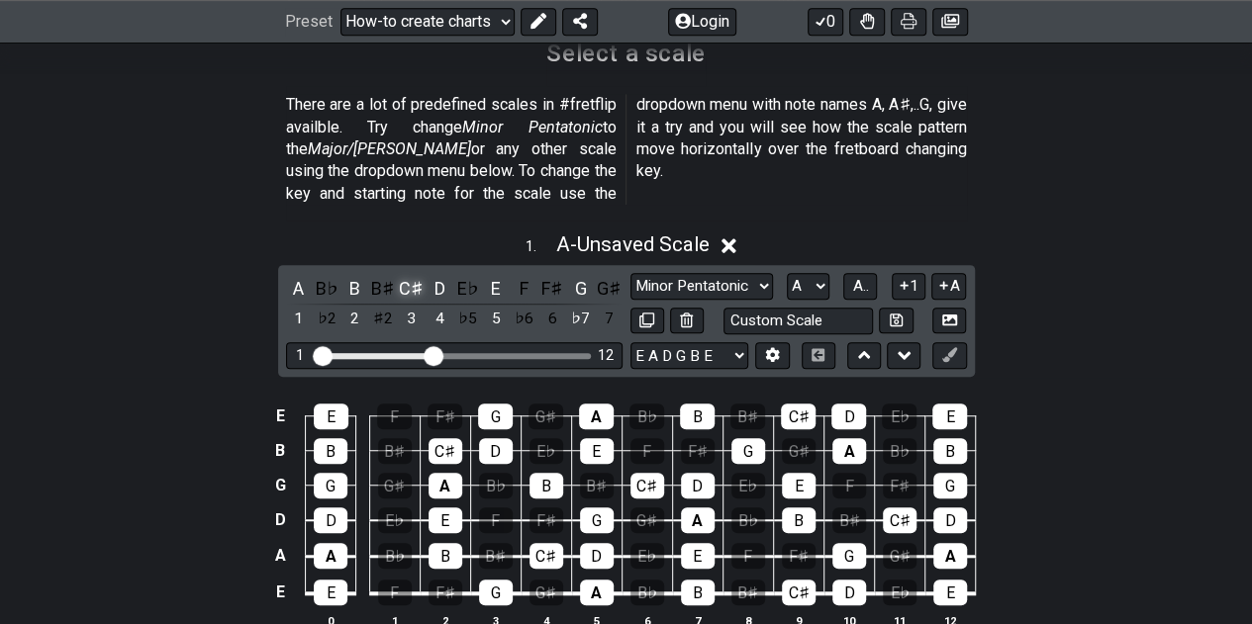
click at [419, 275] on div "C♯" at bounding box center [412, 288] width 26 height 27
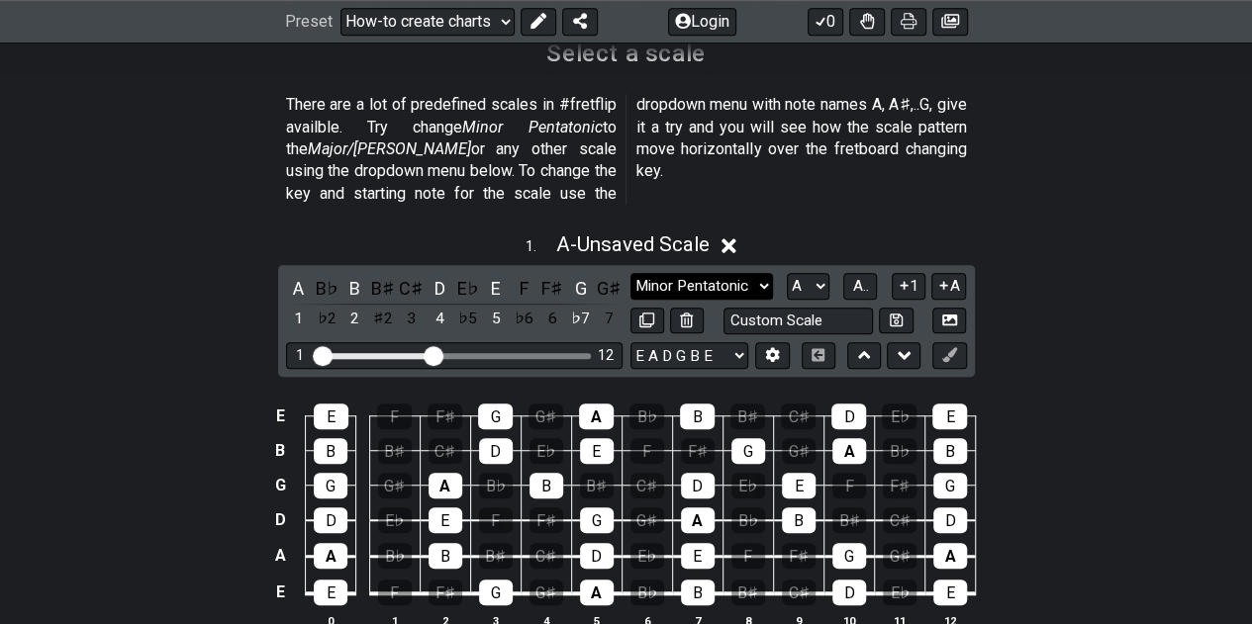
click at [711, 273] on select "Minor Pentatonic New Scale Minor Pentatonic Major Pentatonic Minor Blues Major …" at bounding box center [701, 286] width 143 height 27
select select "Major Pentatonic"
click at [630, 273] on select "Minor Pentatonic New Scale Minor Pentatonic Major Pentatonic Minor Blues Major …" at bounding box center [701, 286] width 143 height 27
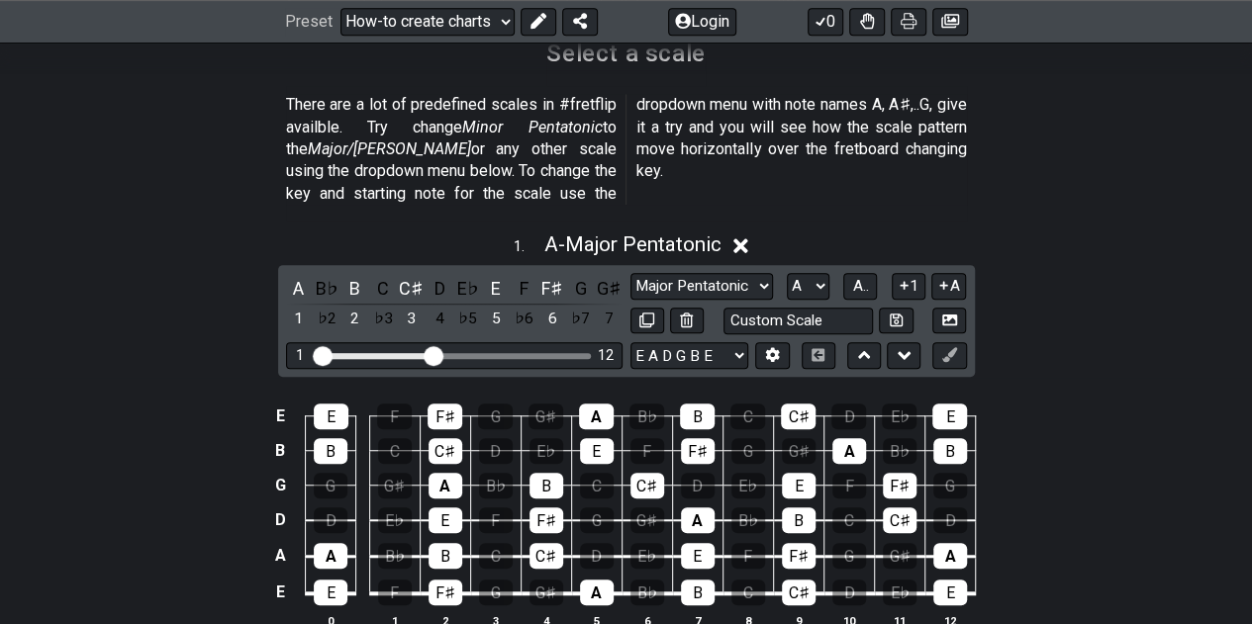
click at [1020, 235] on div "1 . A - Major Pentatonic" at bounding box center [626, 240] width 1252 height 38
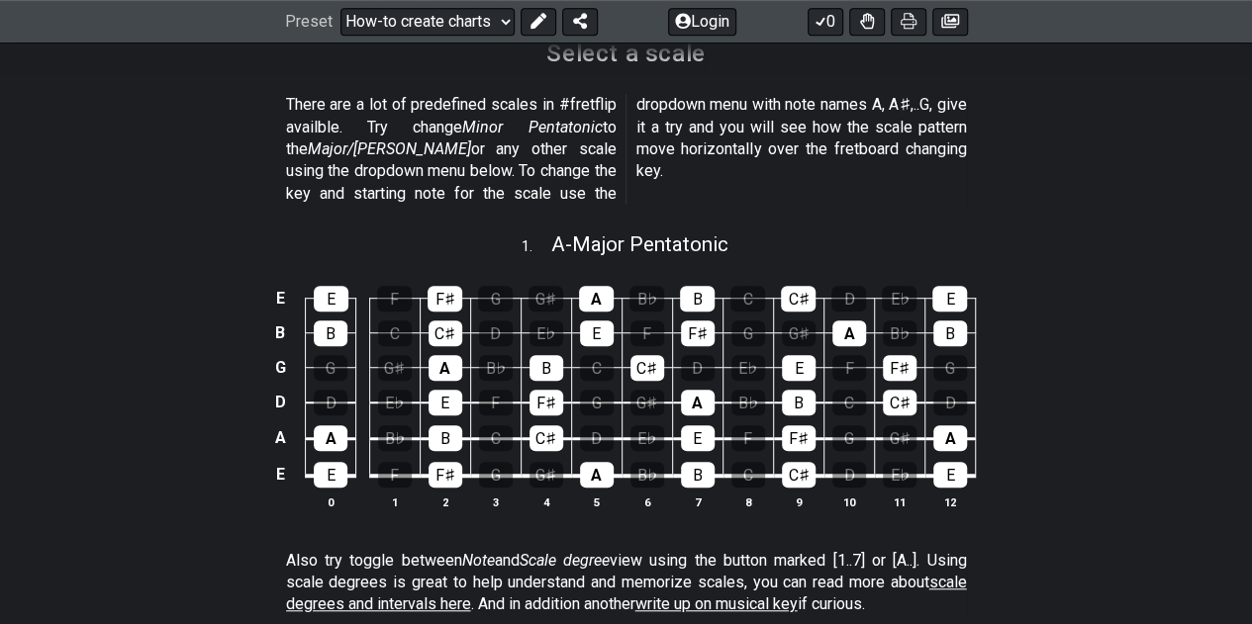
scroll to position [396, 0]
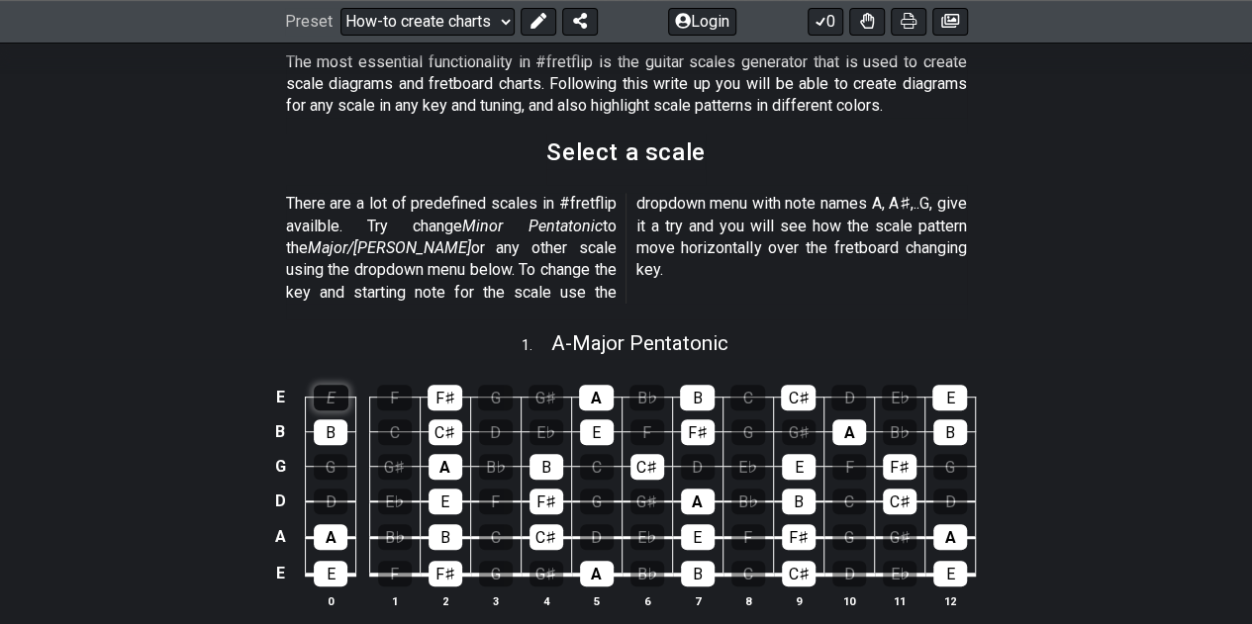
click at [315, 385] on div "E" at bounding box center [331, 398] width 35 height 26
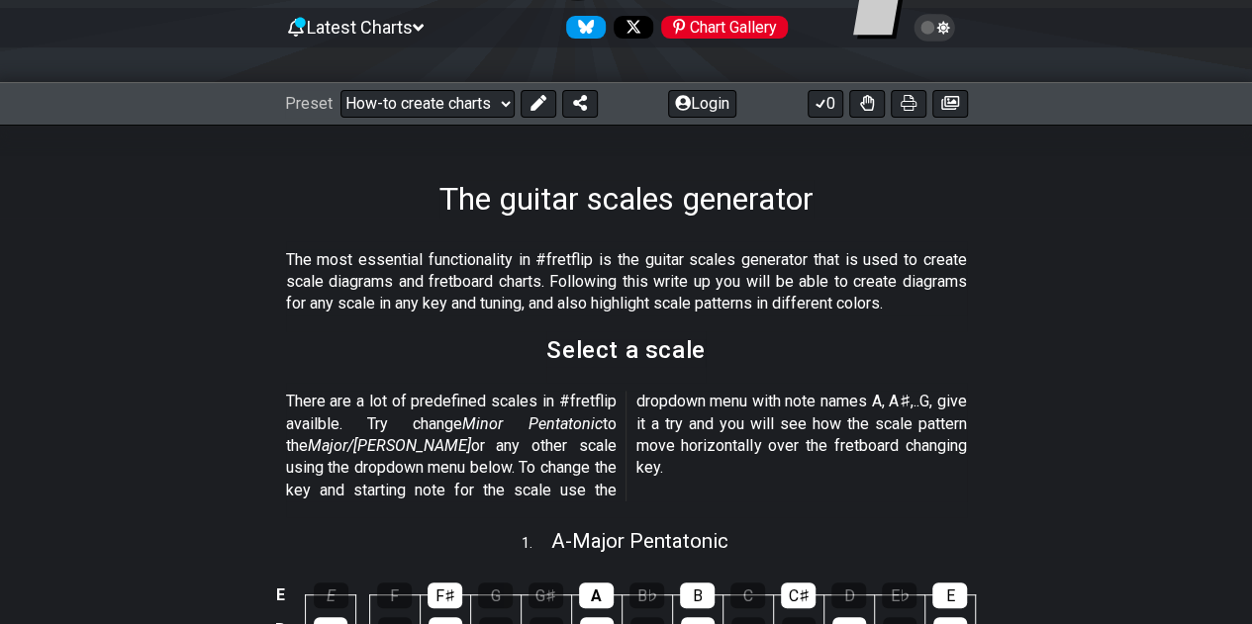
scroll to position [0, 0]
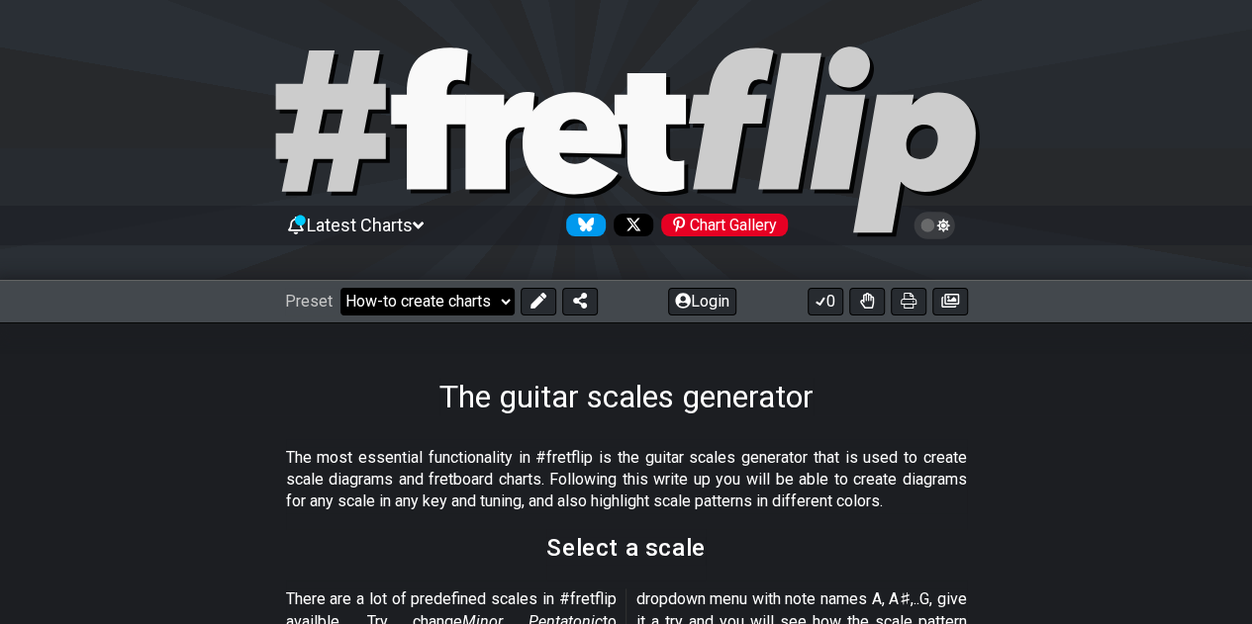
click at [499, 307] on select "Welcome to #fretflip! Initial Preset Custom Preset Minor Pentatonic Major Penta…" at bounding box center [427, 302] width 174 height 28
click at [340, 288] on select "Welcome to #fretflip! Initial Preset Custom Preset Minor Pentatonic Major Penta…" at bounding box center [427, 302] width 174 height 28
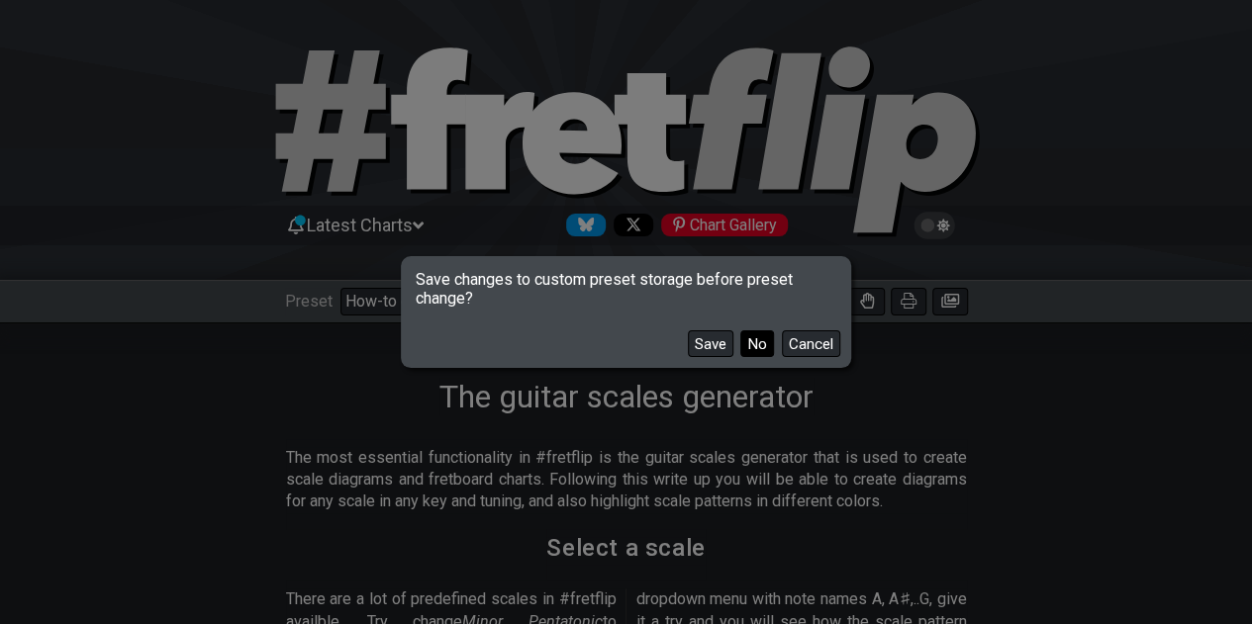
click at [759, 349] on button "No" at bounding box center [757, 344] width 34 height 27
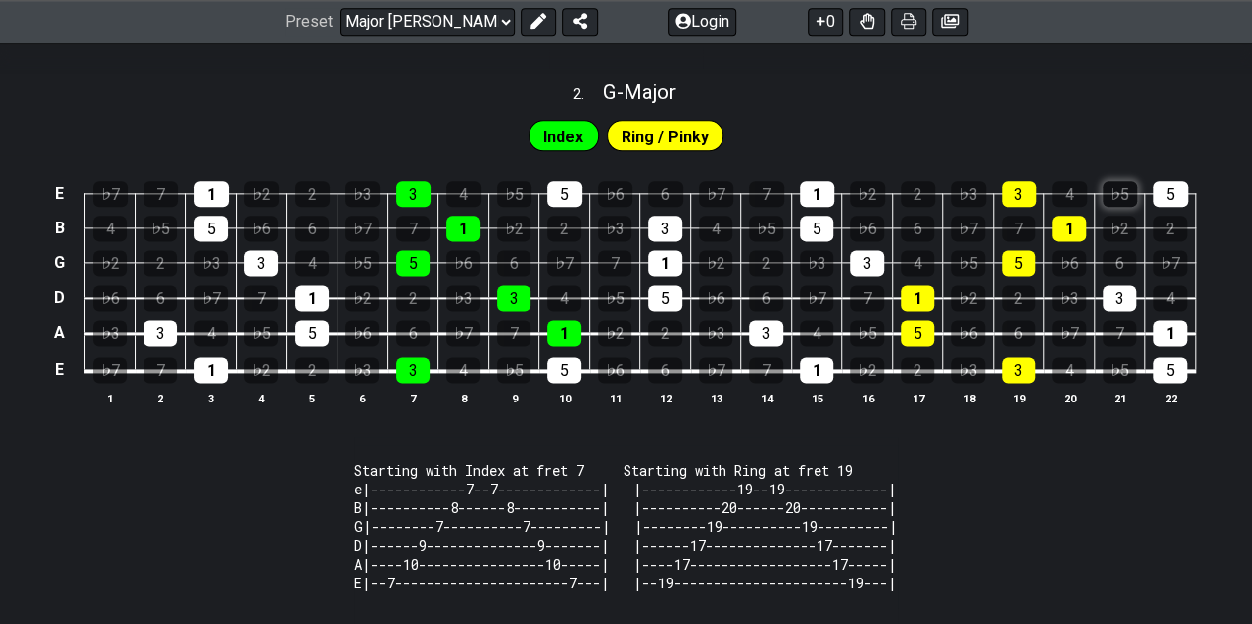
scroll to position [1287, 0]
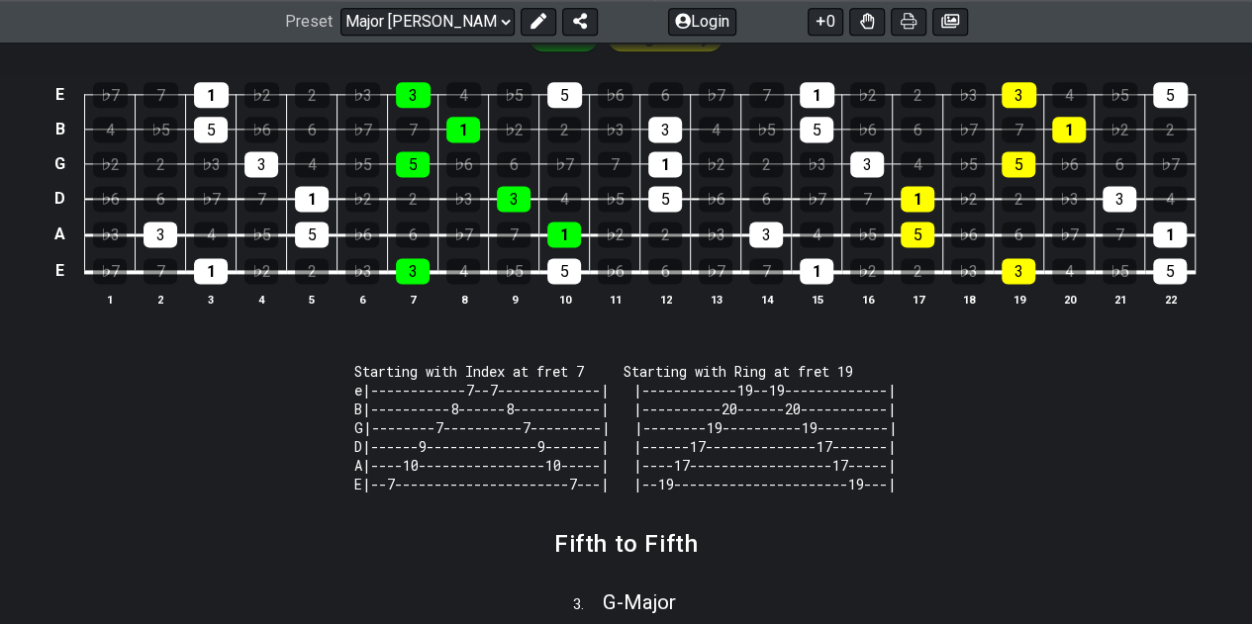
click at [1077, 415] on section "Starting with Index at fret 7 Starting with Ring at fret 19 e|------------7--7-…" at bounding box center [626, 431] width 1252 height 187
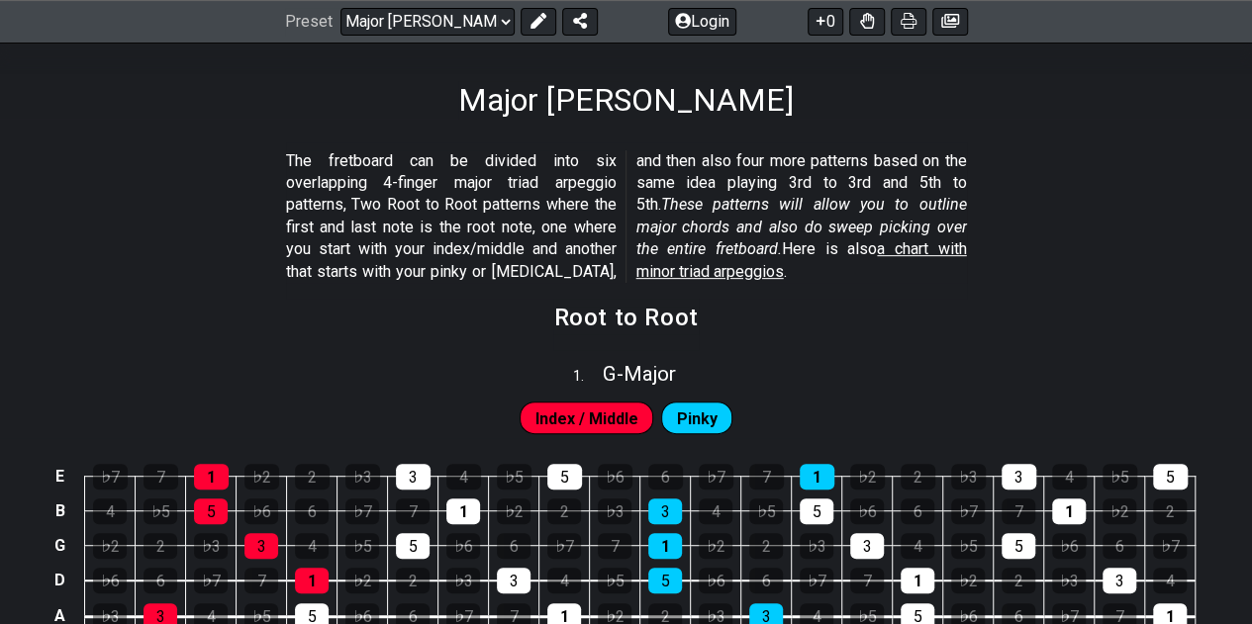
scroll to position [0, 0]
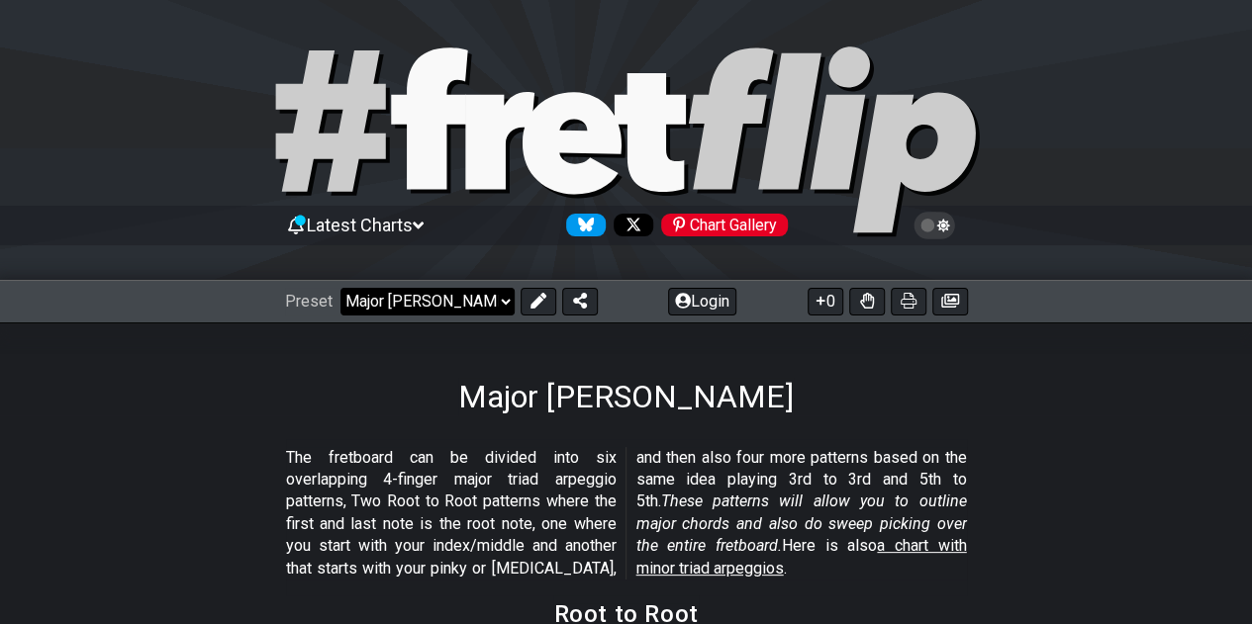
click at [469, 306] on select "Welcome to #fretflip! Initial Preset Custom Preset Minor Pentatonic Major Penta…" at bounding box center [427, 302] width 174 height 28
click at [340, 288] on select "Welcome to #fretflip! Initial Preset Custom Preset Minor Pentatonic Major Penta…" at bounding box center [427, 302] width 174 height 28
select select "/major-triad-arpeggios"
select select "C"
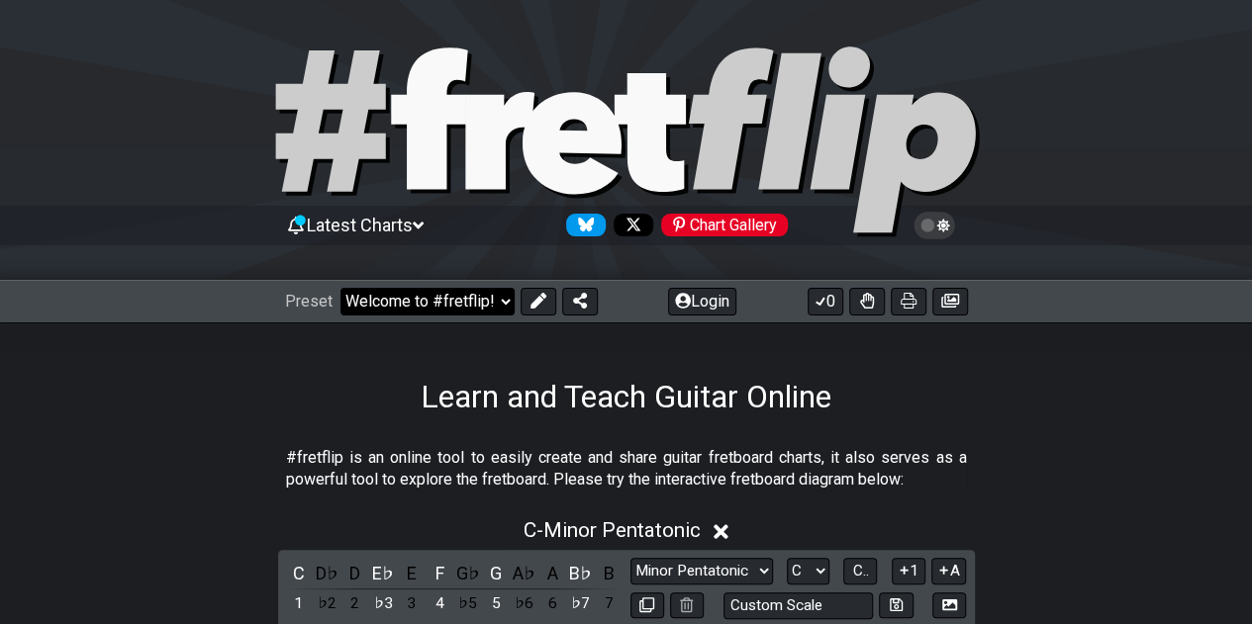
click at [503, 306] on select "Welcome to #fretflip! Initial Preset Custom Preset Minor Pentatonic Major Penta…" at bounding box center [427, 302] width 174 height 28
click at [340, 288] on select "Welcome to #fretflip! Initial Preset Custom Preset Minor Pentatonic Major Penta…" at bounding box center [427, 302] width 174 height 28
select select "/the-caged-system"
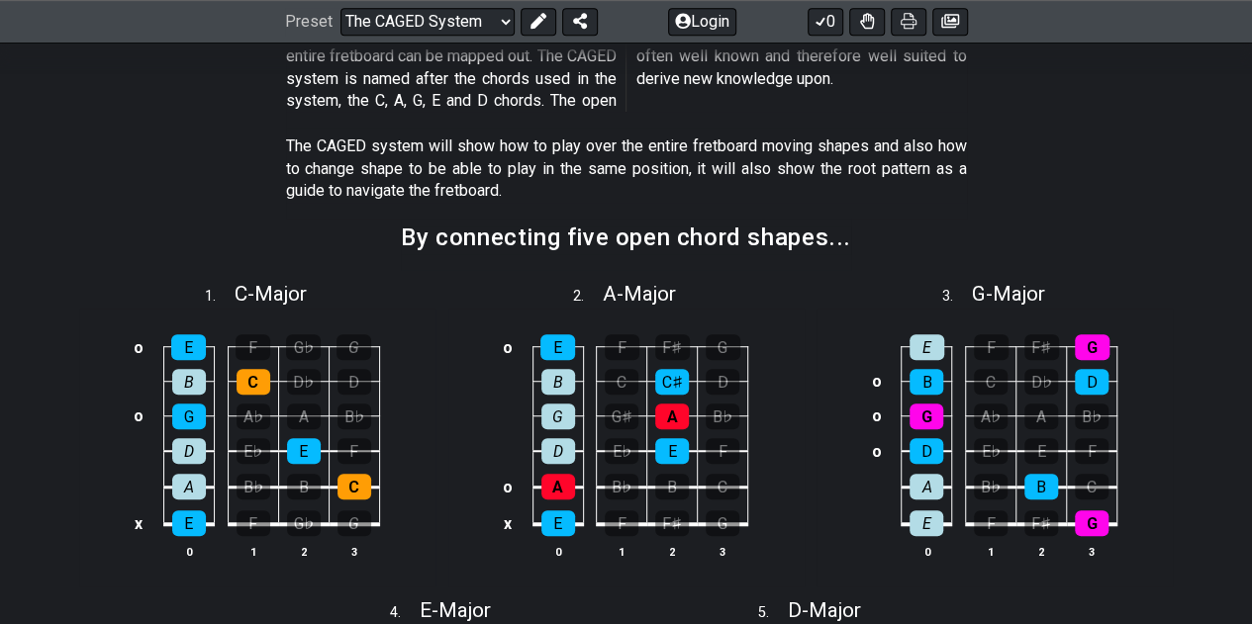
scroll to position [594, 0]
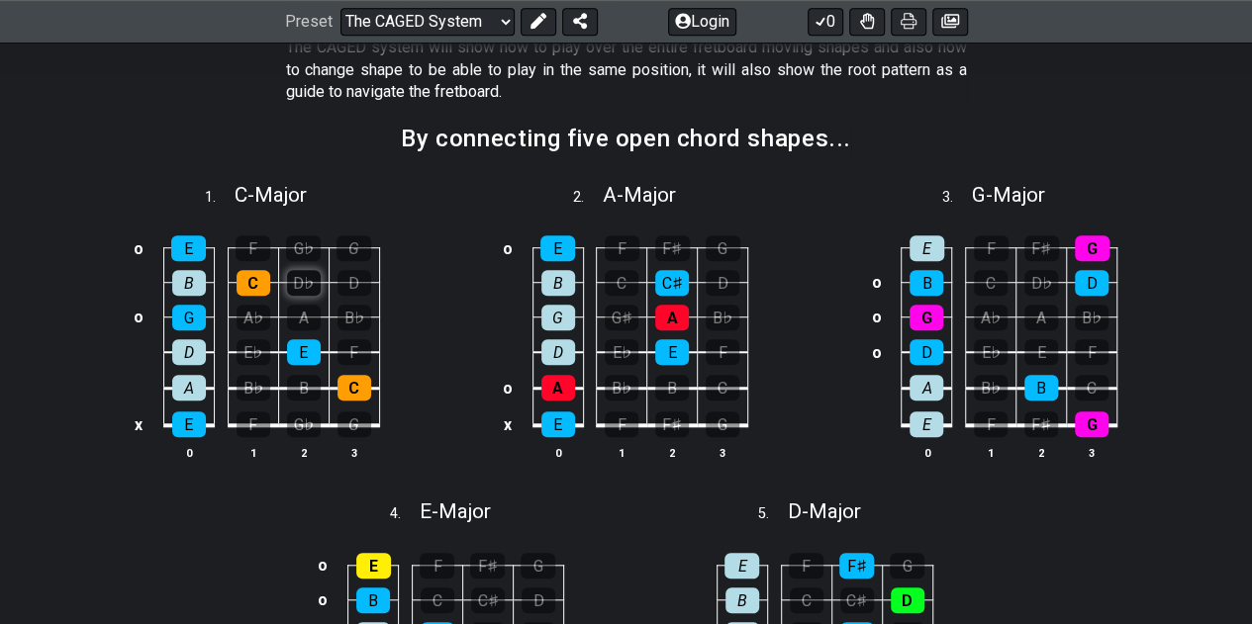
click at [294, 282] on div "D♭" at bounding box center [304, 283] width 34 height 26
click at [297, 282] on div "D♭" at bounding box center [304, 283] width 34 height 26
click at [300, 276] on div "D♭" at bounding box center [304, 283] width 34 height 26
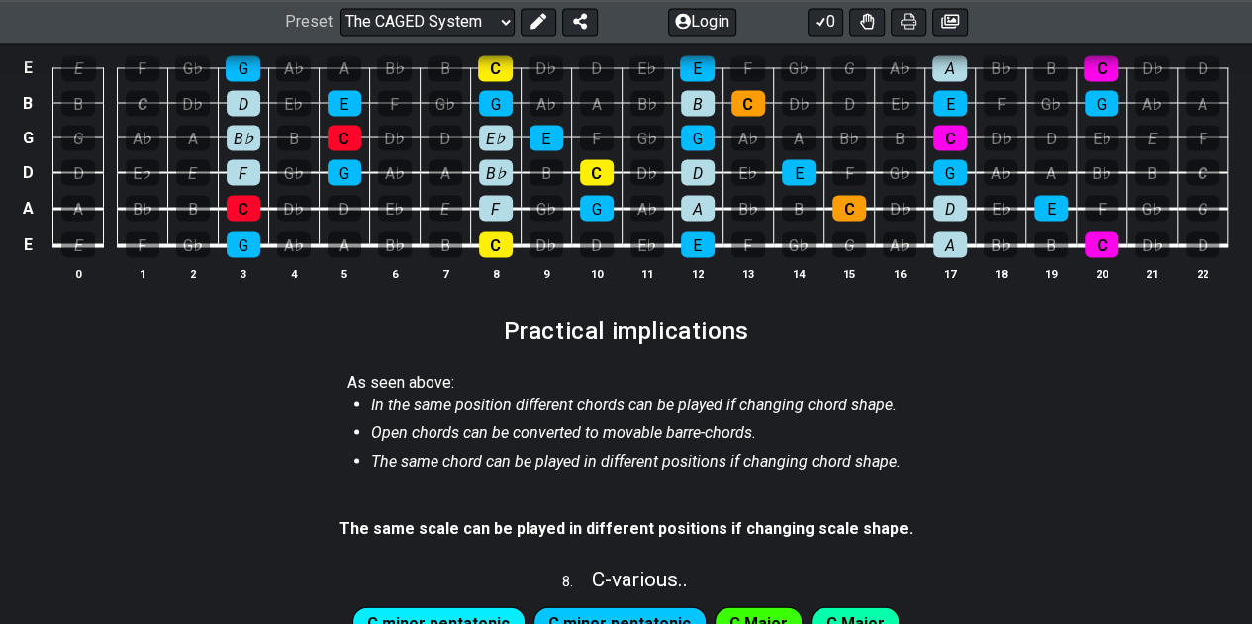
scroll to position [1880, 0]
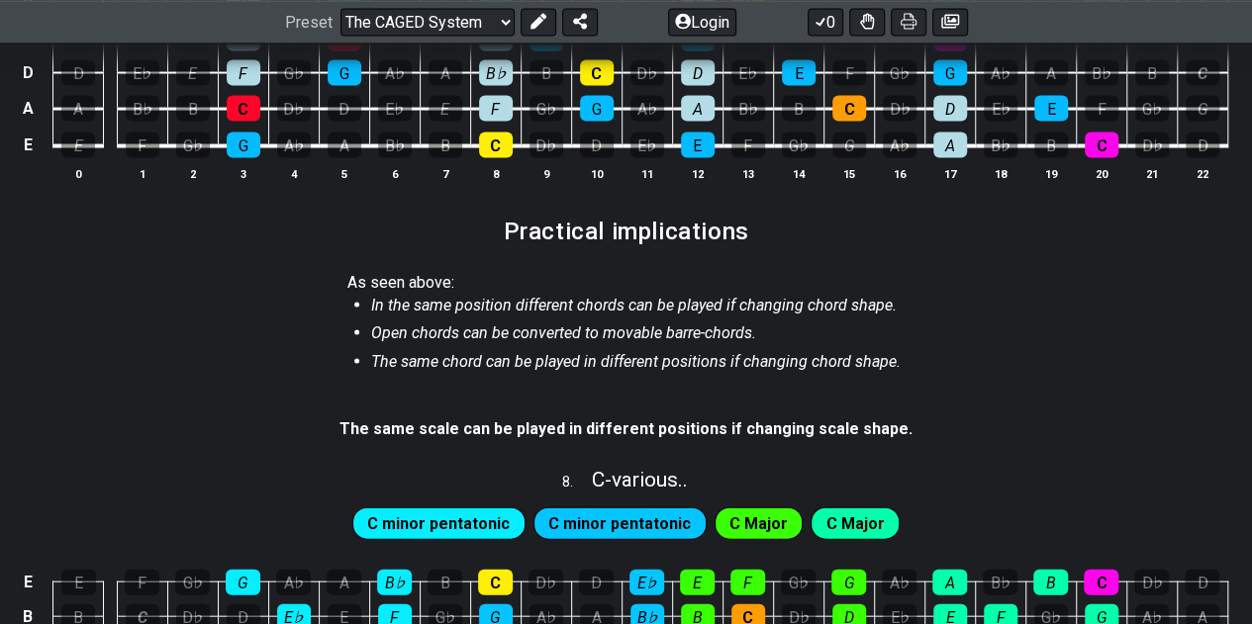
click at [952, 343] on section "As seen above: In the same position different chords can be played if changing …" at bounding box center [626, 337] width 1252 height 146
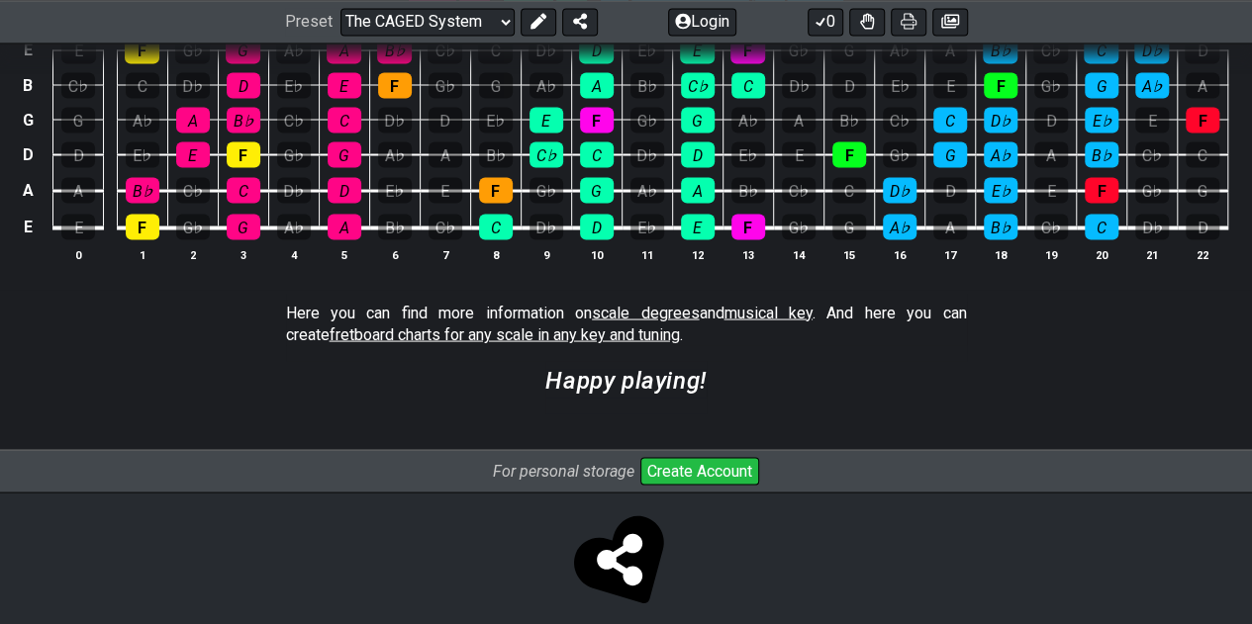
scroll to position [5450, 0]
